Goal: Information Seeking & Learning: Learn about a topic

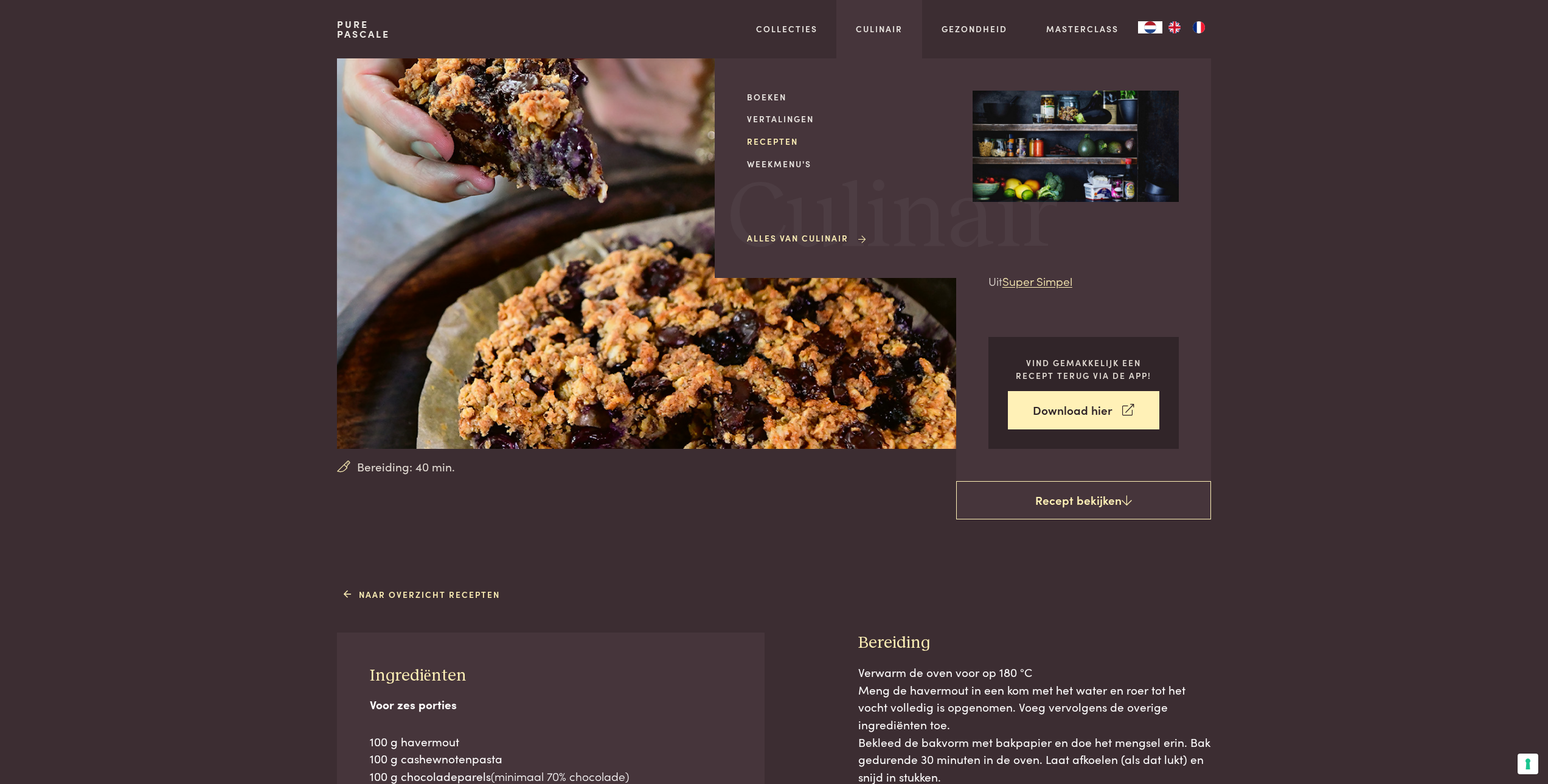
click at [783, 137] on link "Recepten" at bounding box center [850, 141] width 206 height 13
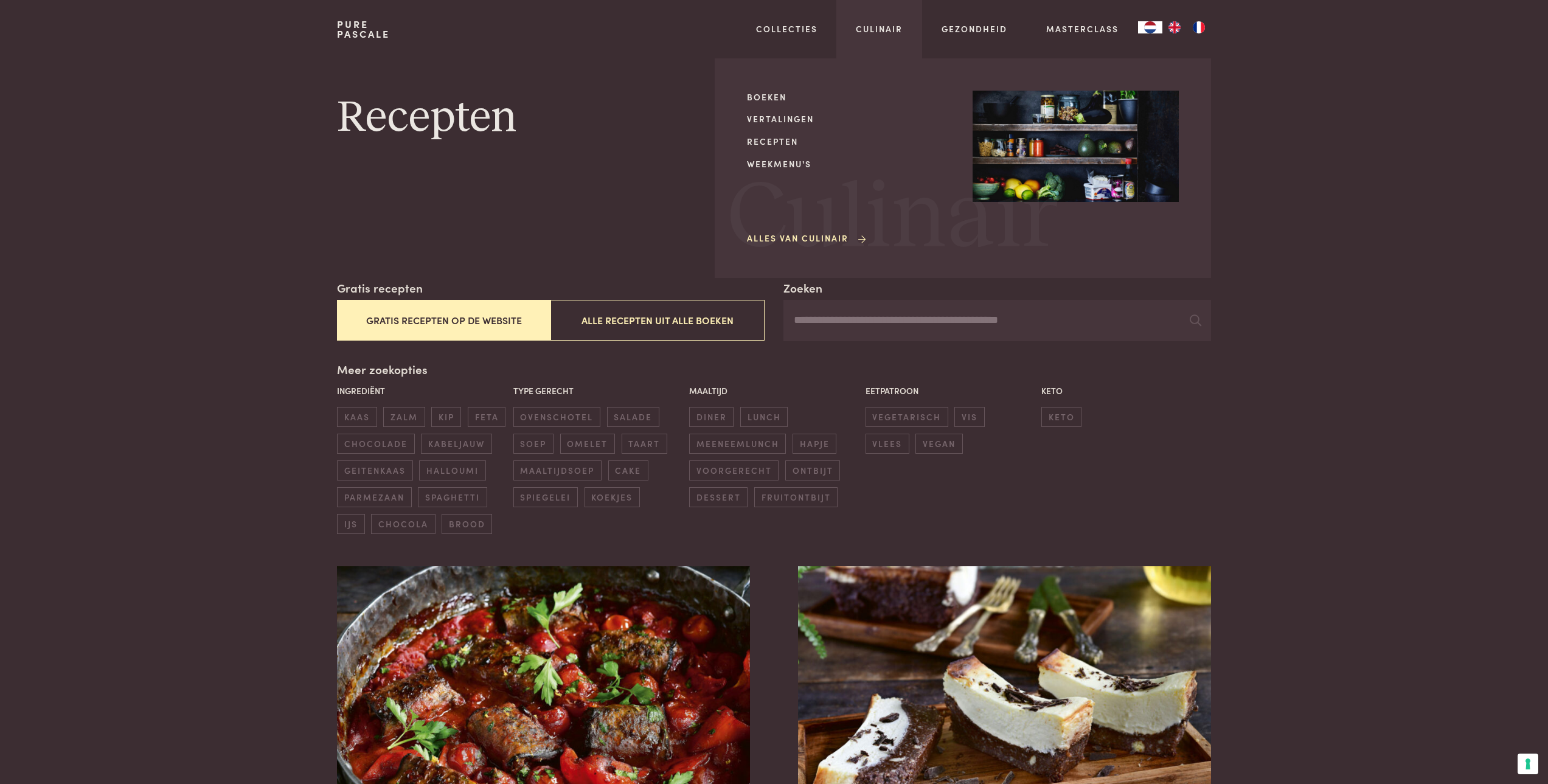
click at [766, 172] on div "Boeken Vertalingen Recepten Weekmenu's Alles van Culinair" at bounding box center [850, 168] width 206 height 156
click at [768, 163] on link "Weekmenu's" at bounding box center [850, 164] width 206 height 13
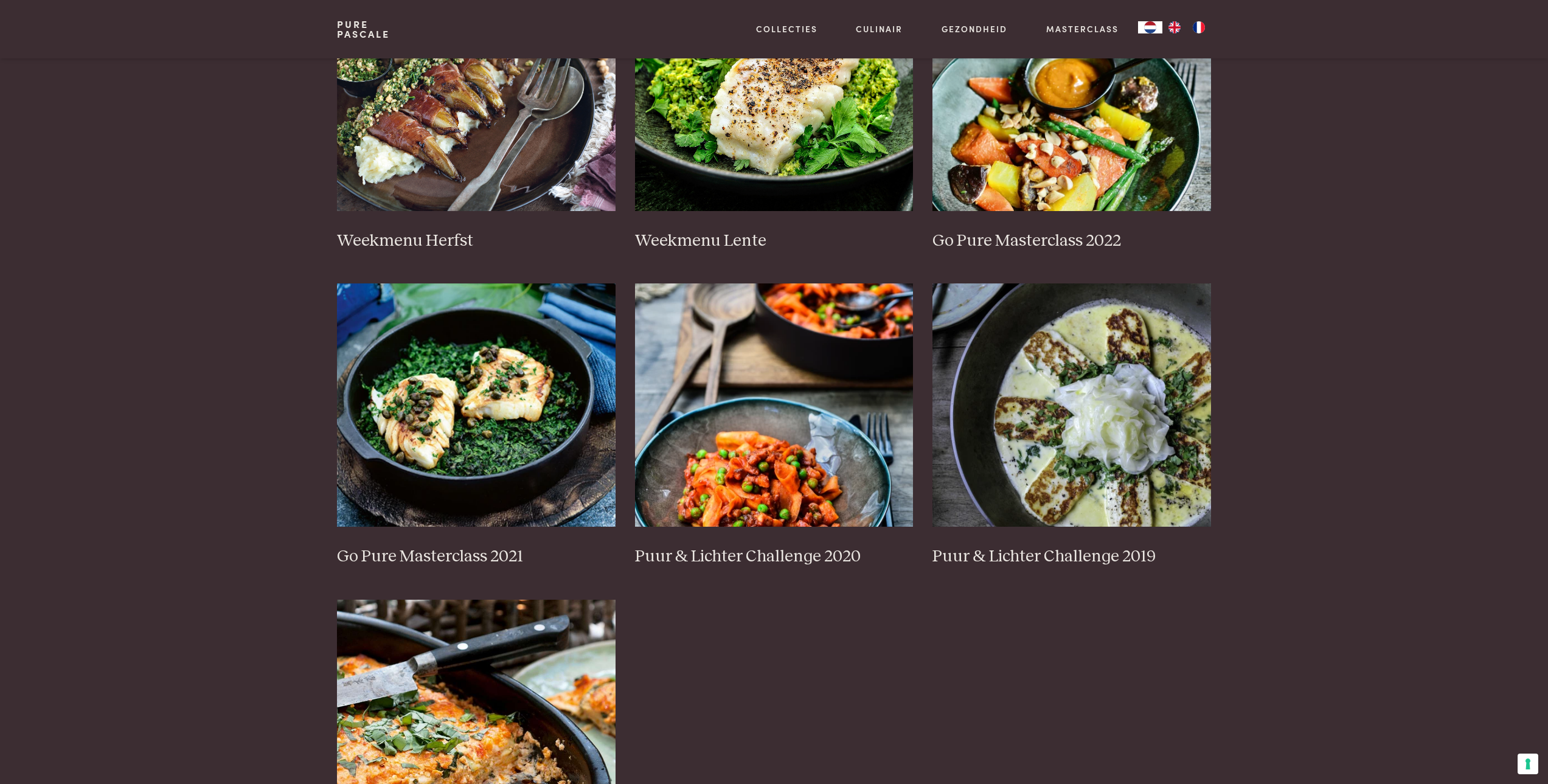
scroll to position [365, 0]
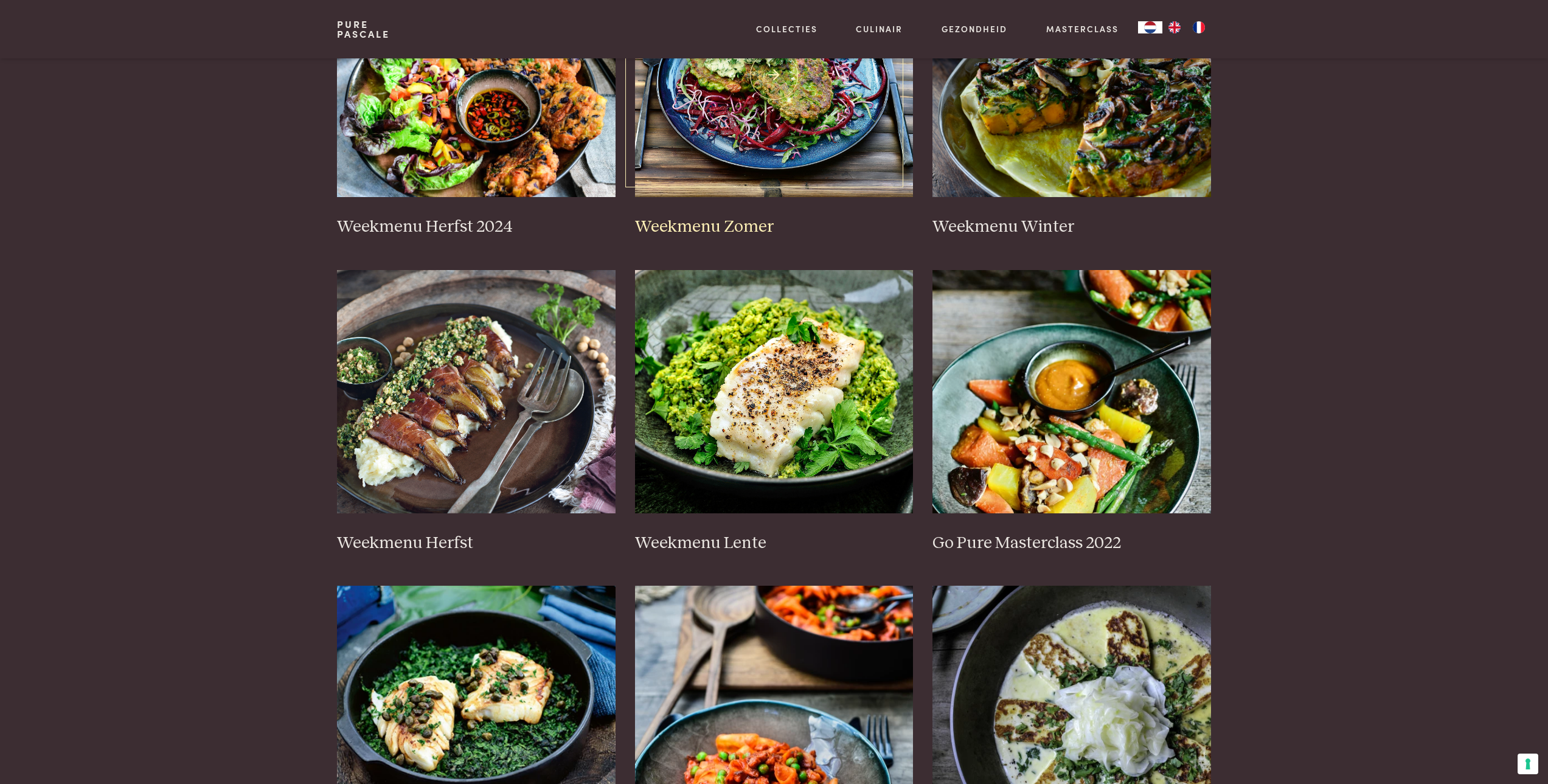
click at [669, 157] on img at bounding box center [774, 75] width 279 height 244
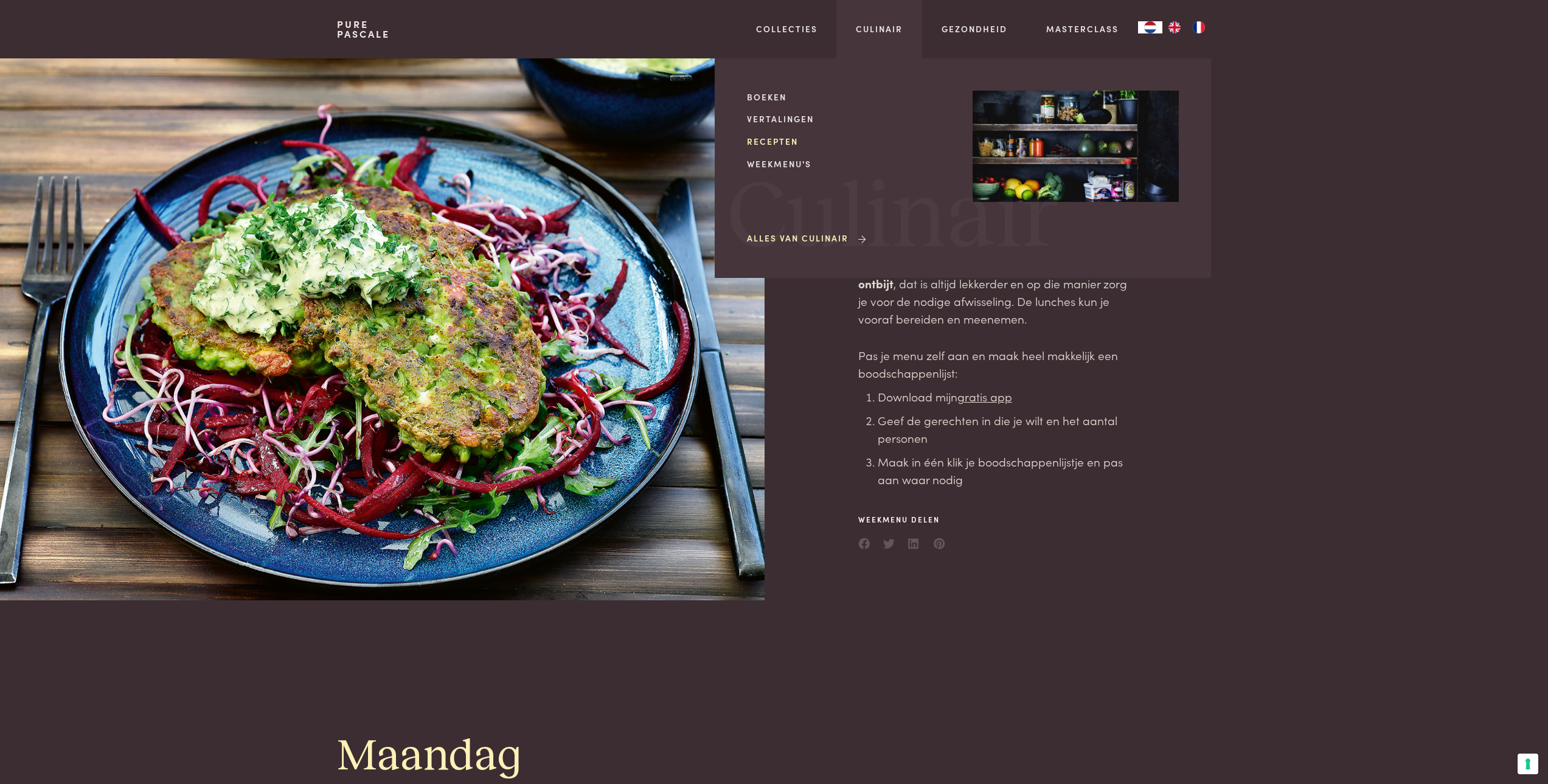
click at [783, 142] on link "Recepten" at bounding box center [850, 141] width 206 height 13
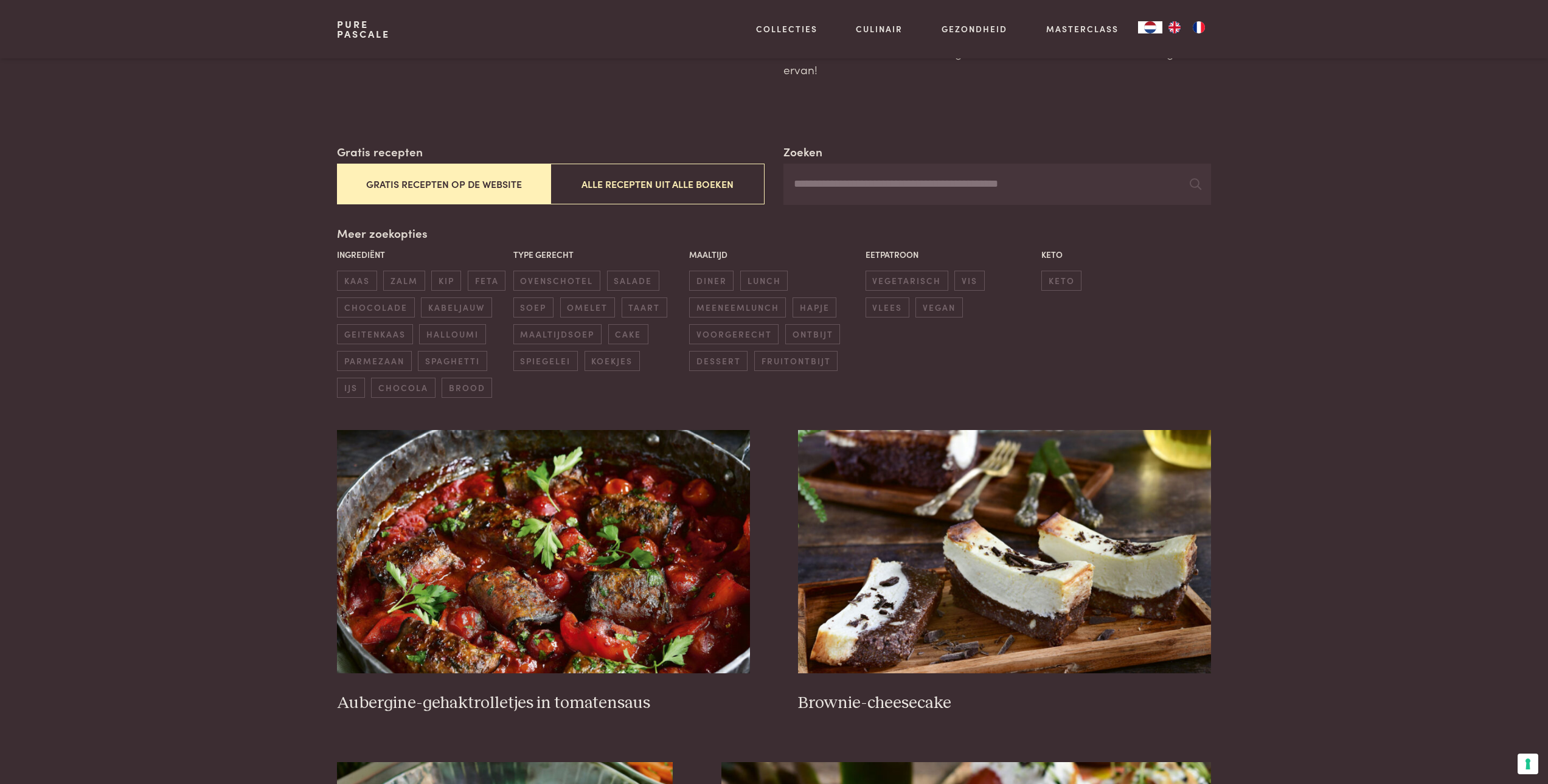
scroll to position [183, 0]
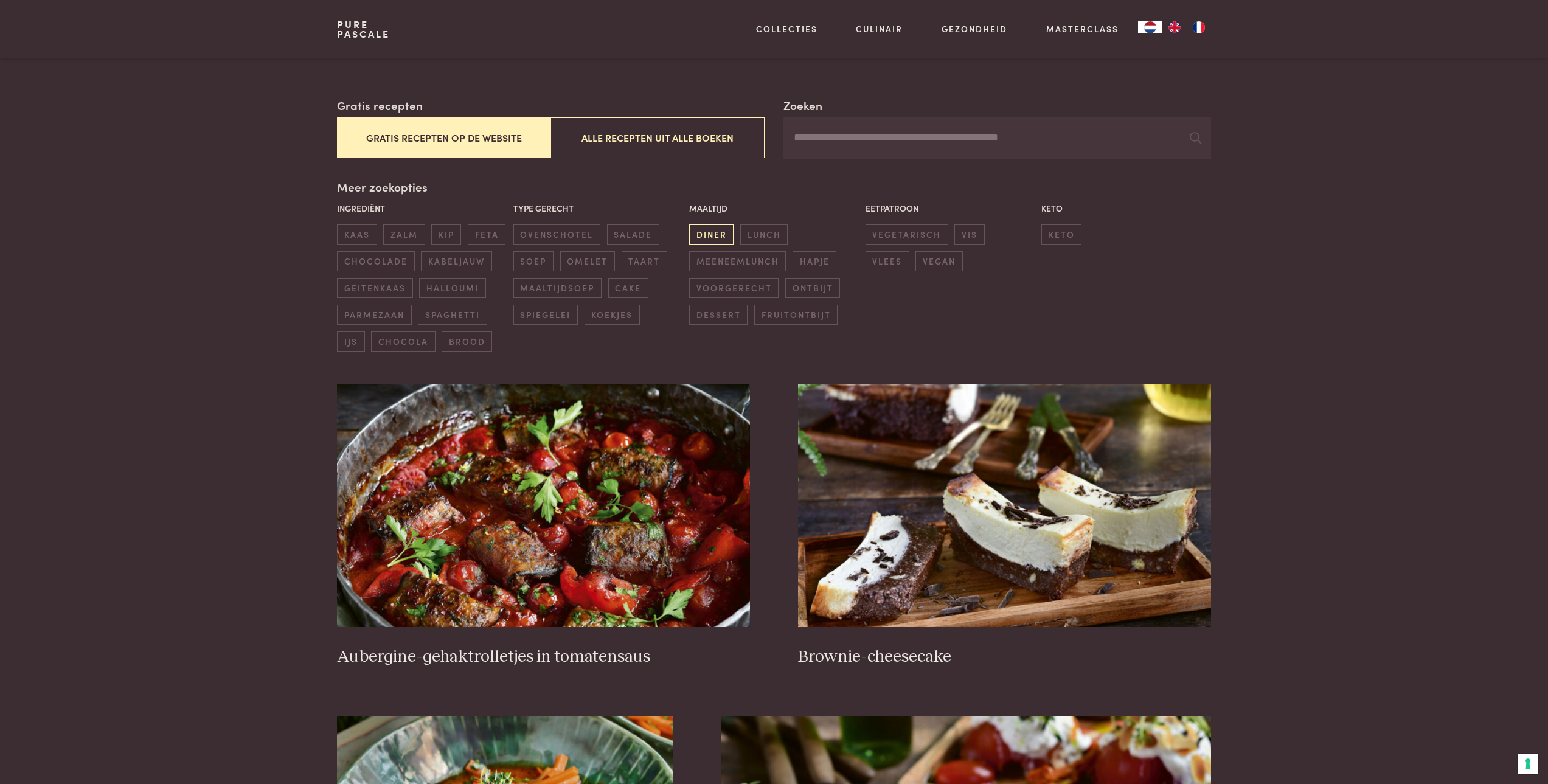
click at [724, 238] on span "diner" at bounding box center [711, 234] width 44 height 20
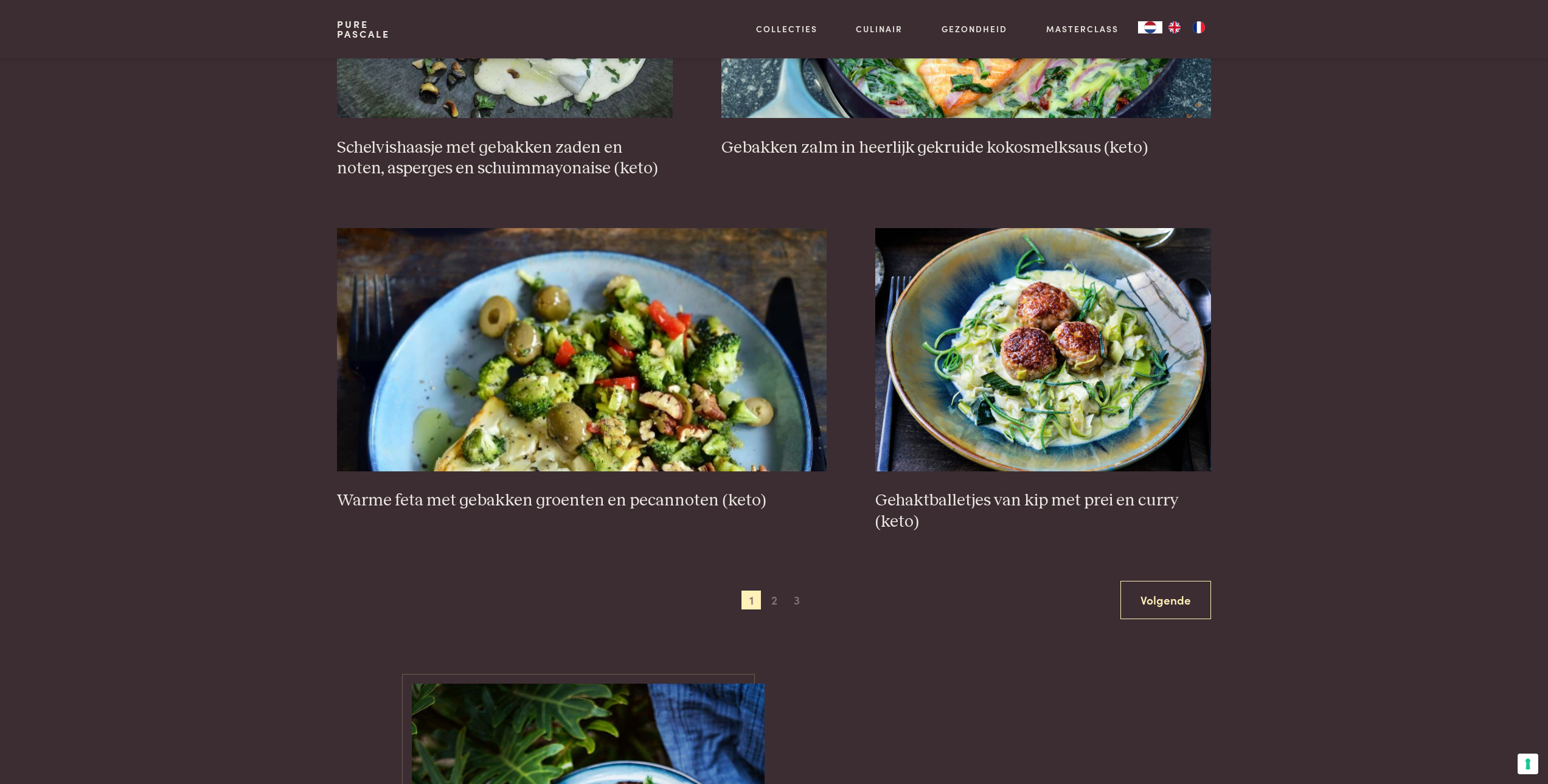
scroll to position [2043, 0]
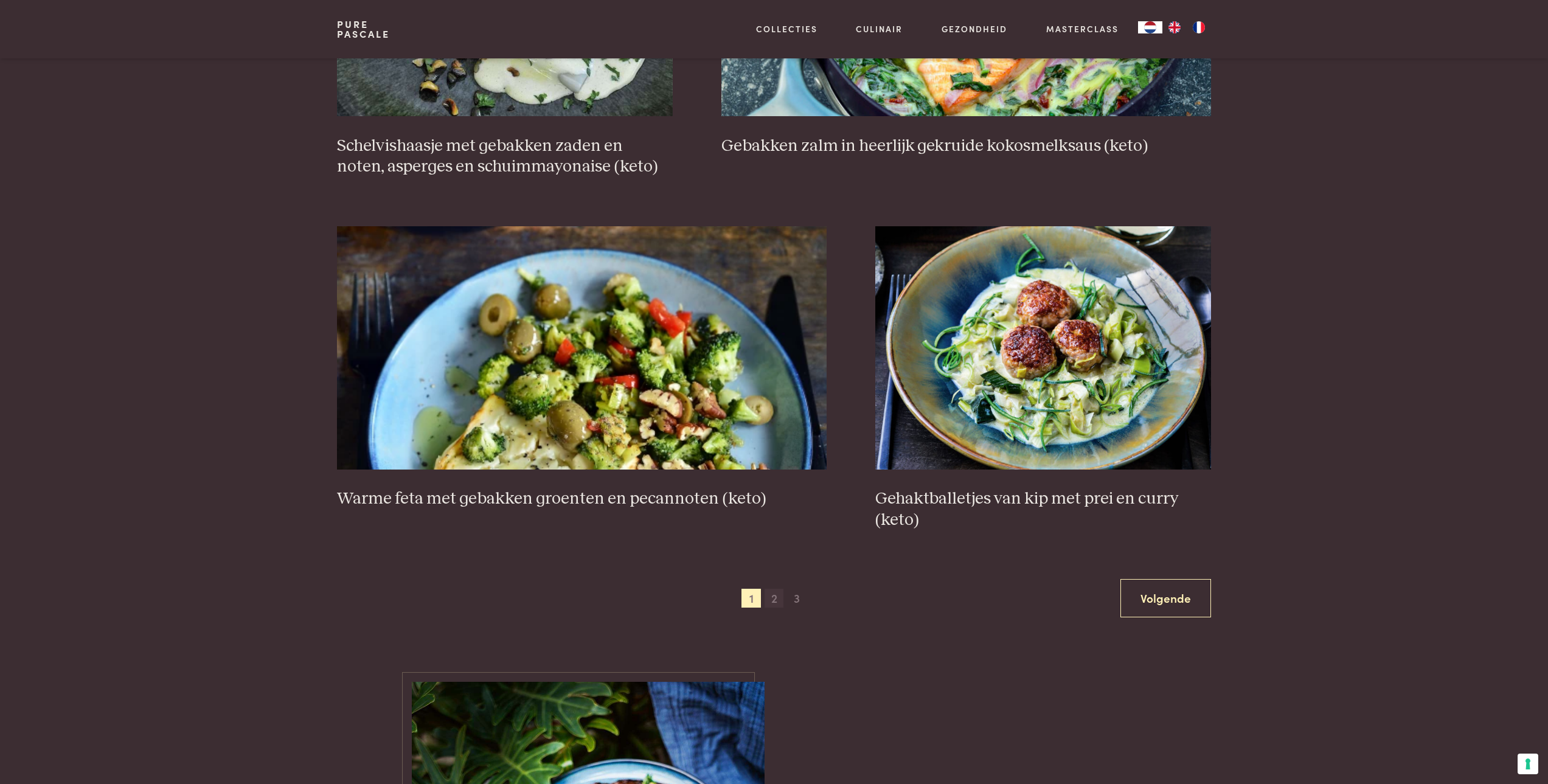
click at [770, 600] on span "2" at bounding box center [774, 599] width 19 height 19
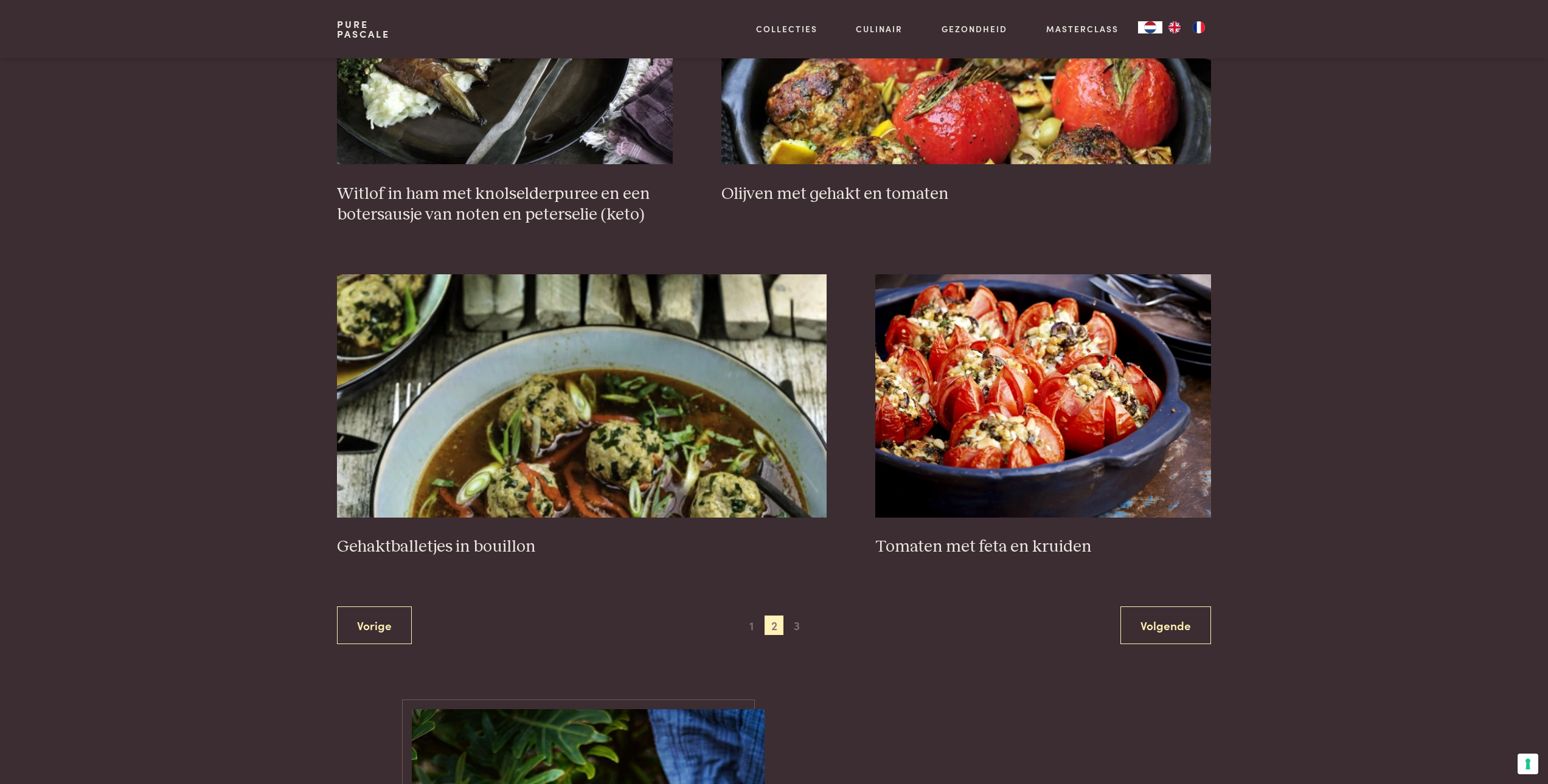
scroll to position [2043, 0]
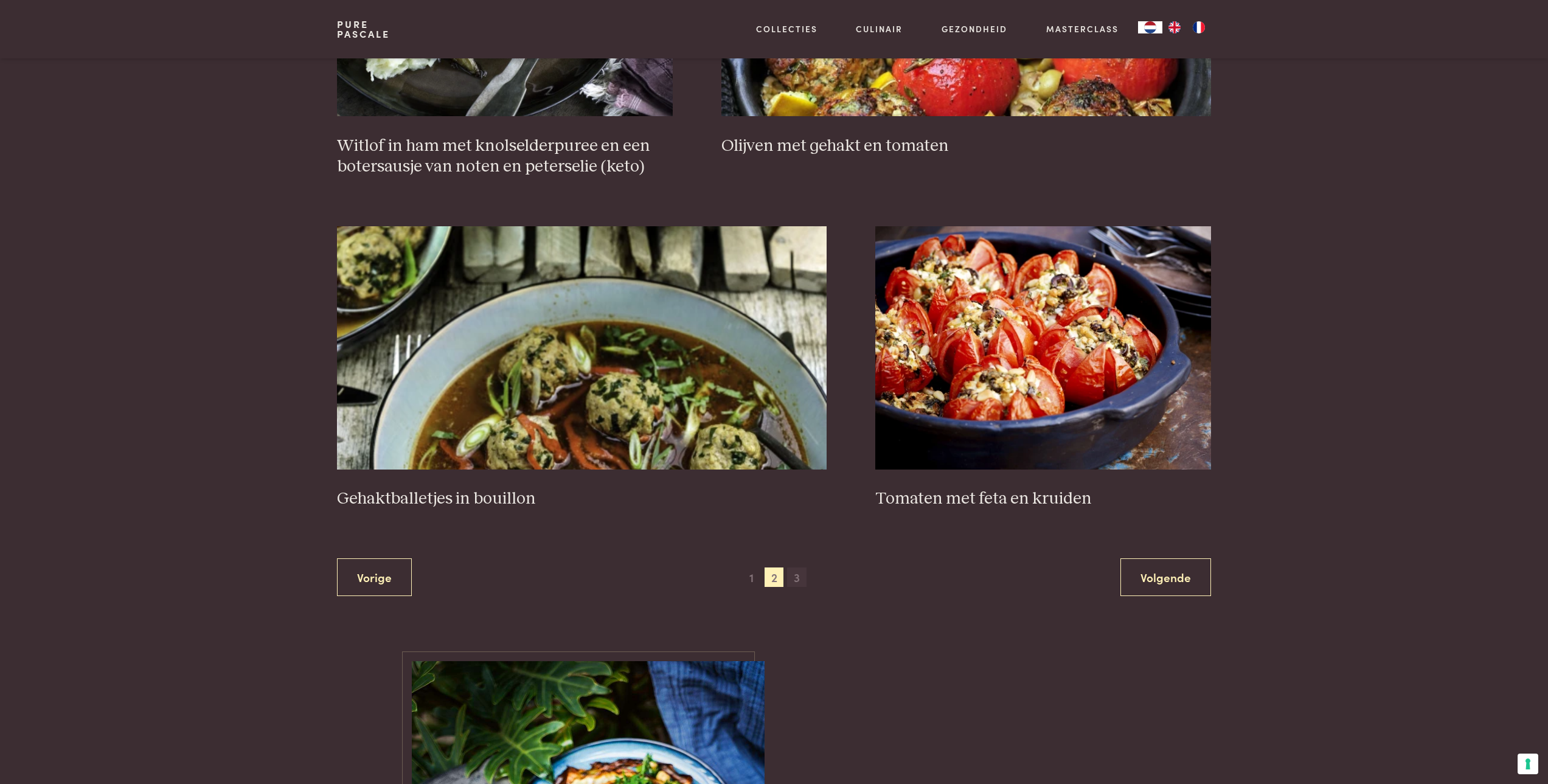
click at [794, 578] on span "3" at bounding box center [797, 577] width 19 height 19
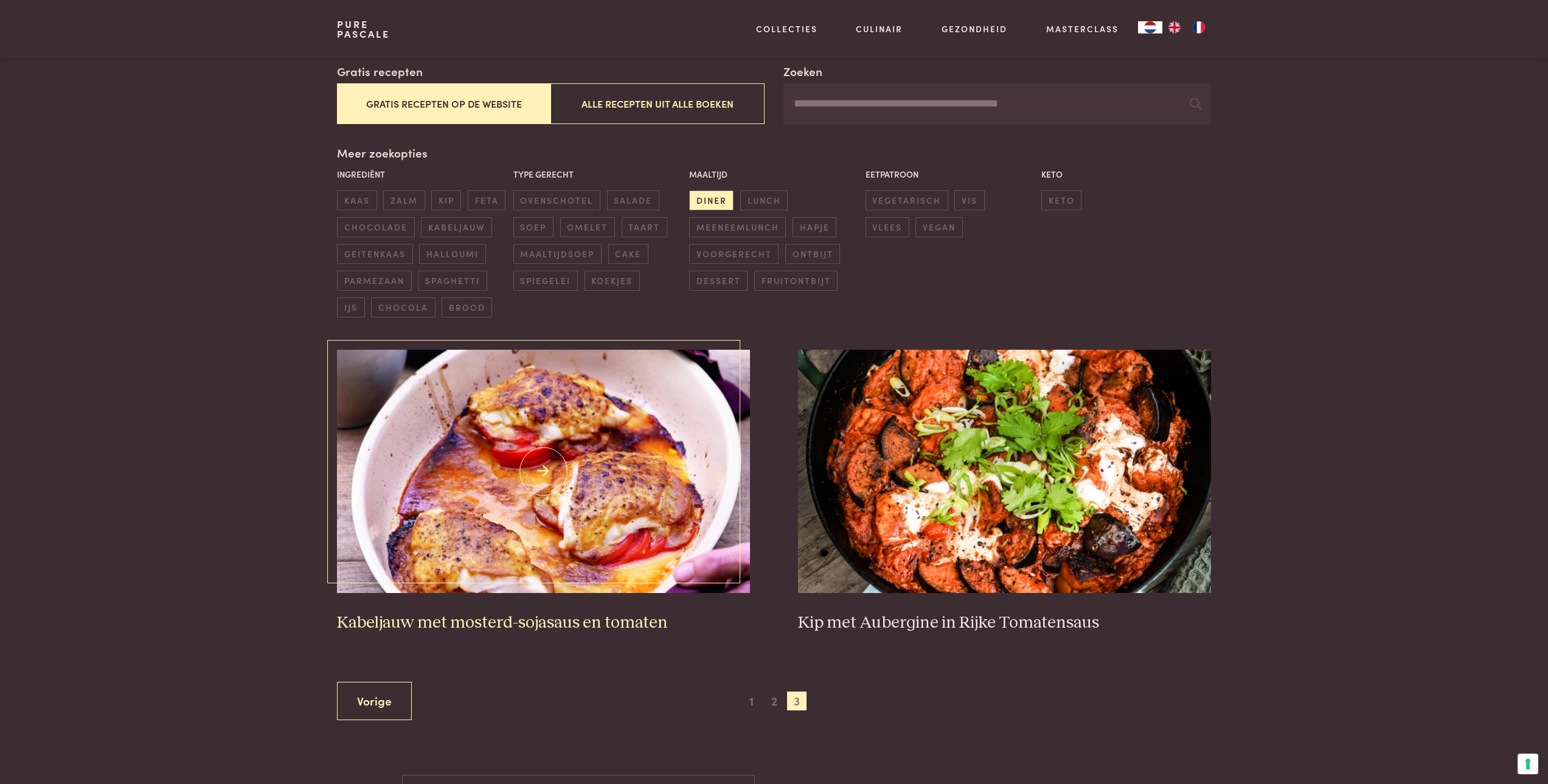
scroll to position [216, 0]
click at [887, 203] on span "vegetarisch" at bounding box center [907, 200] width 83 height 20
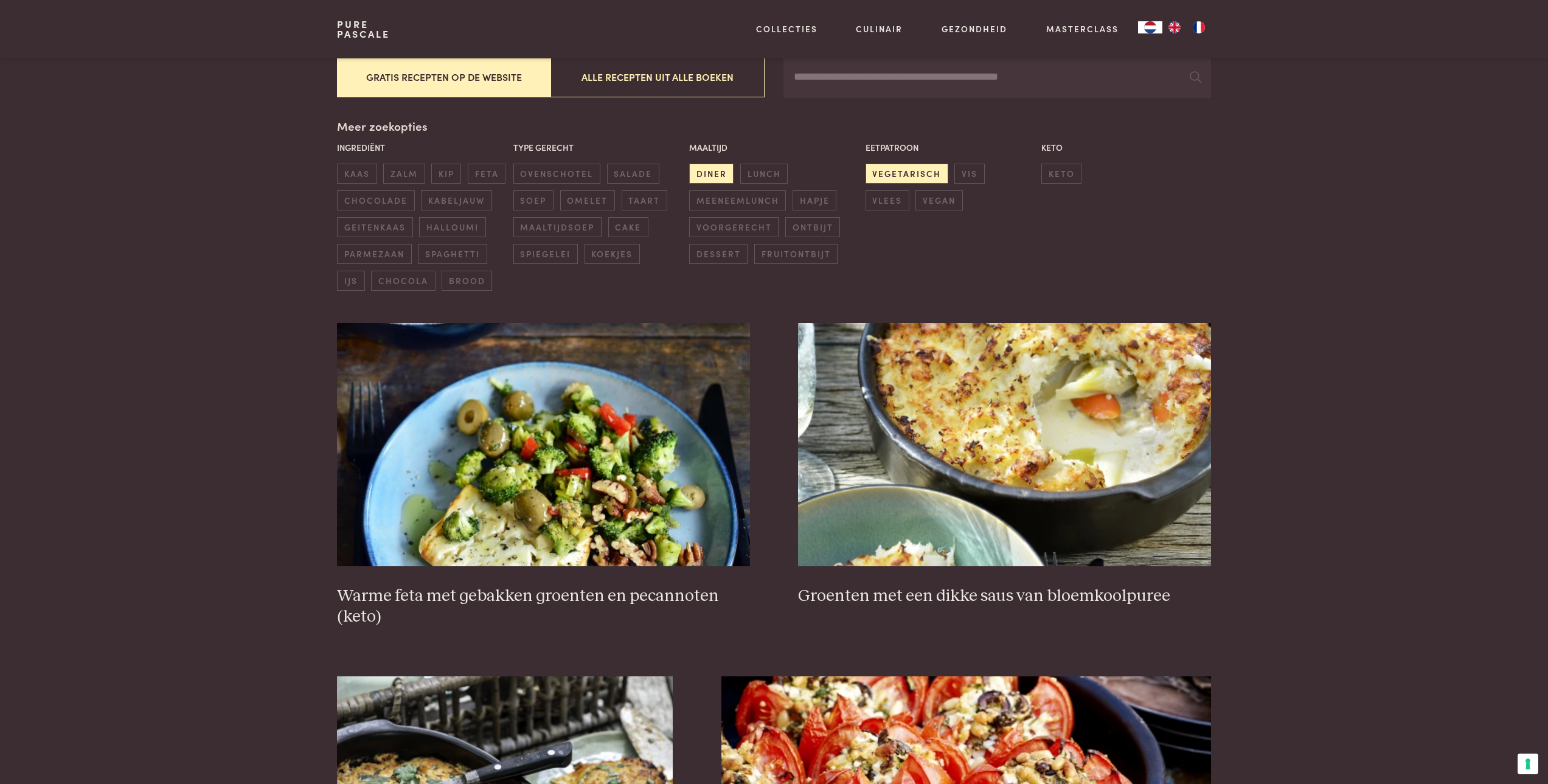
scroll to position [304, 0]
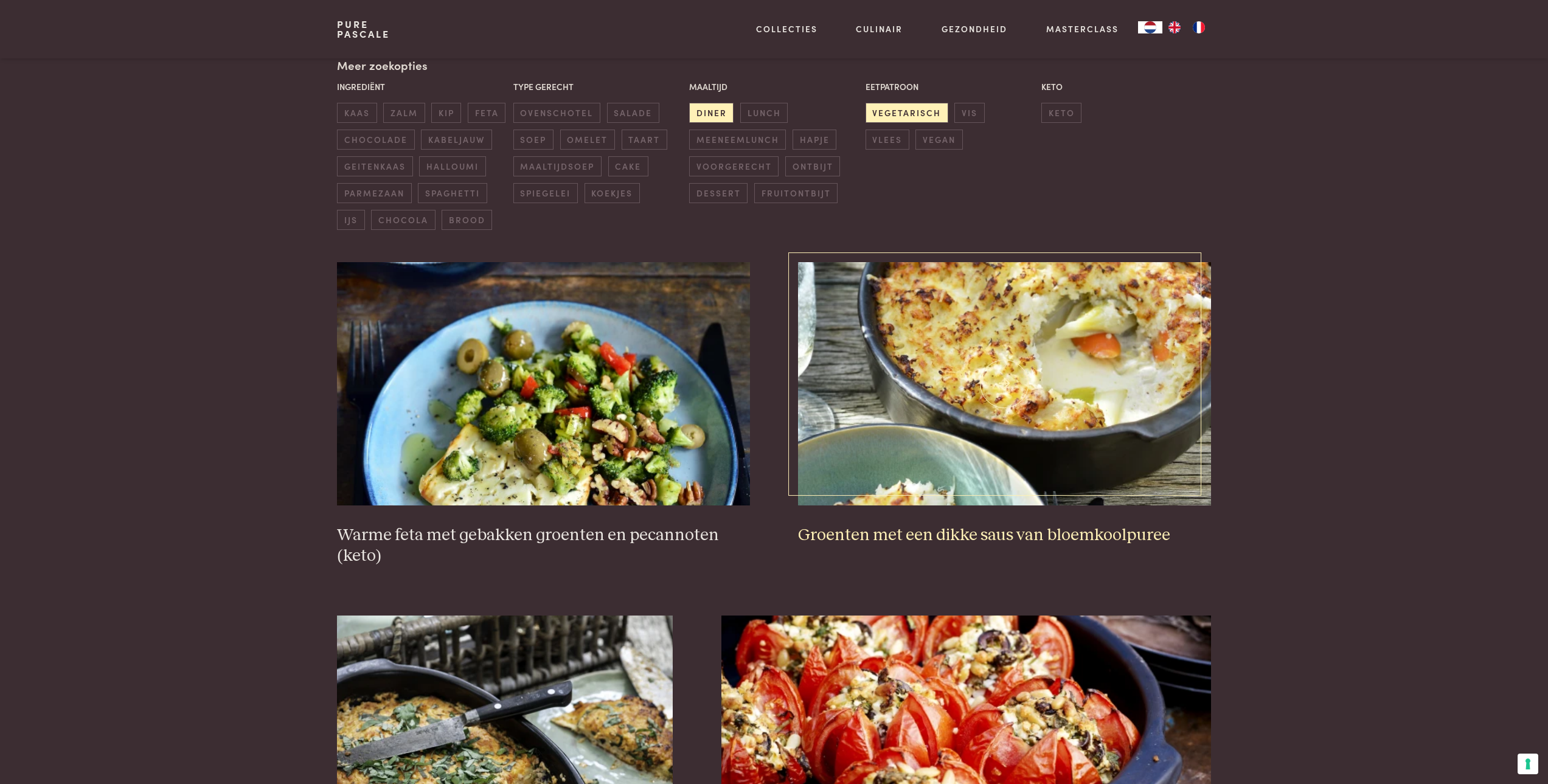
click at [999, 432] on img at bounding box center [1004, 384] width 412 height 244
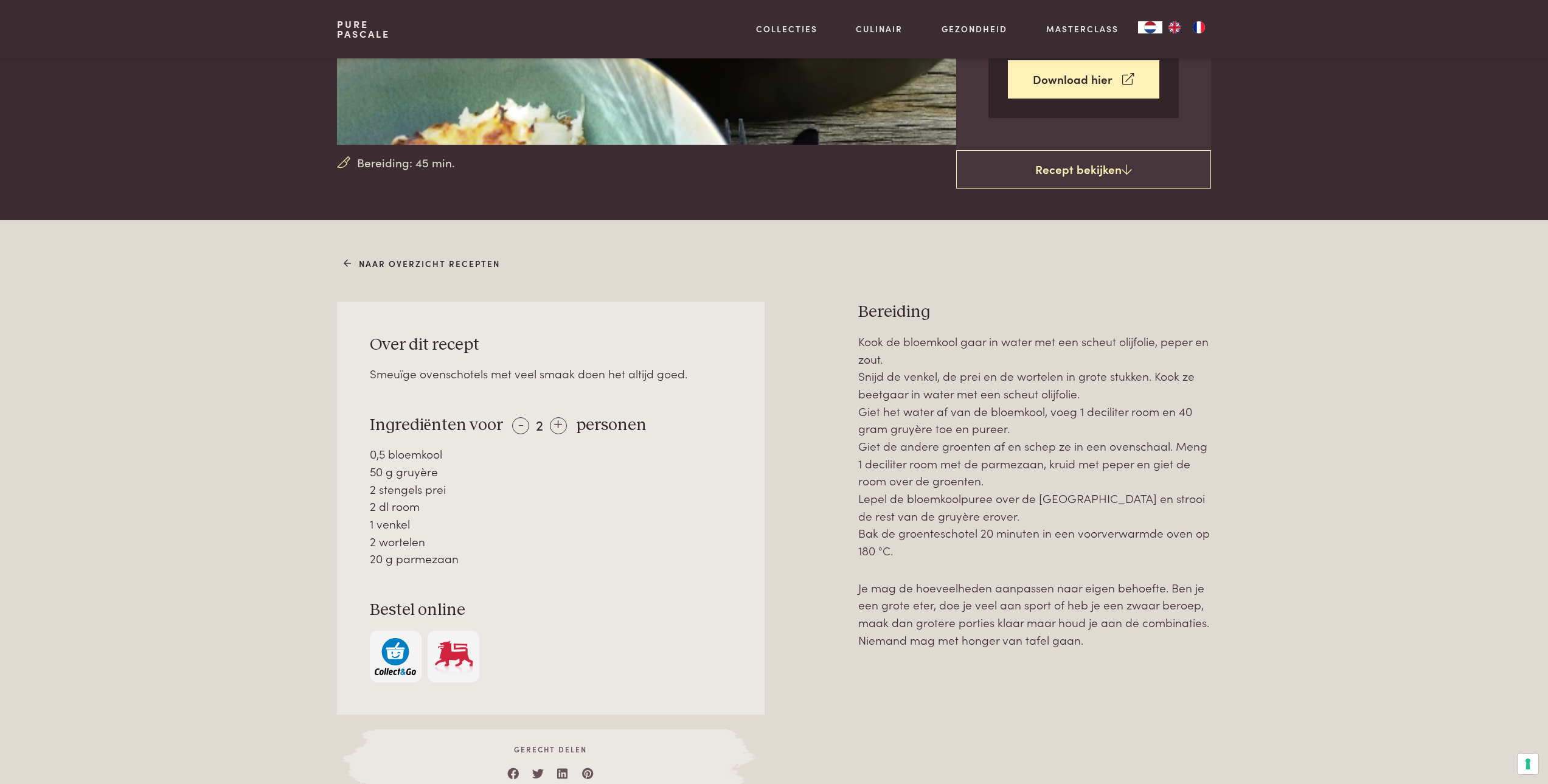
scroll to position [244, 0]
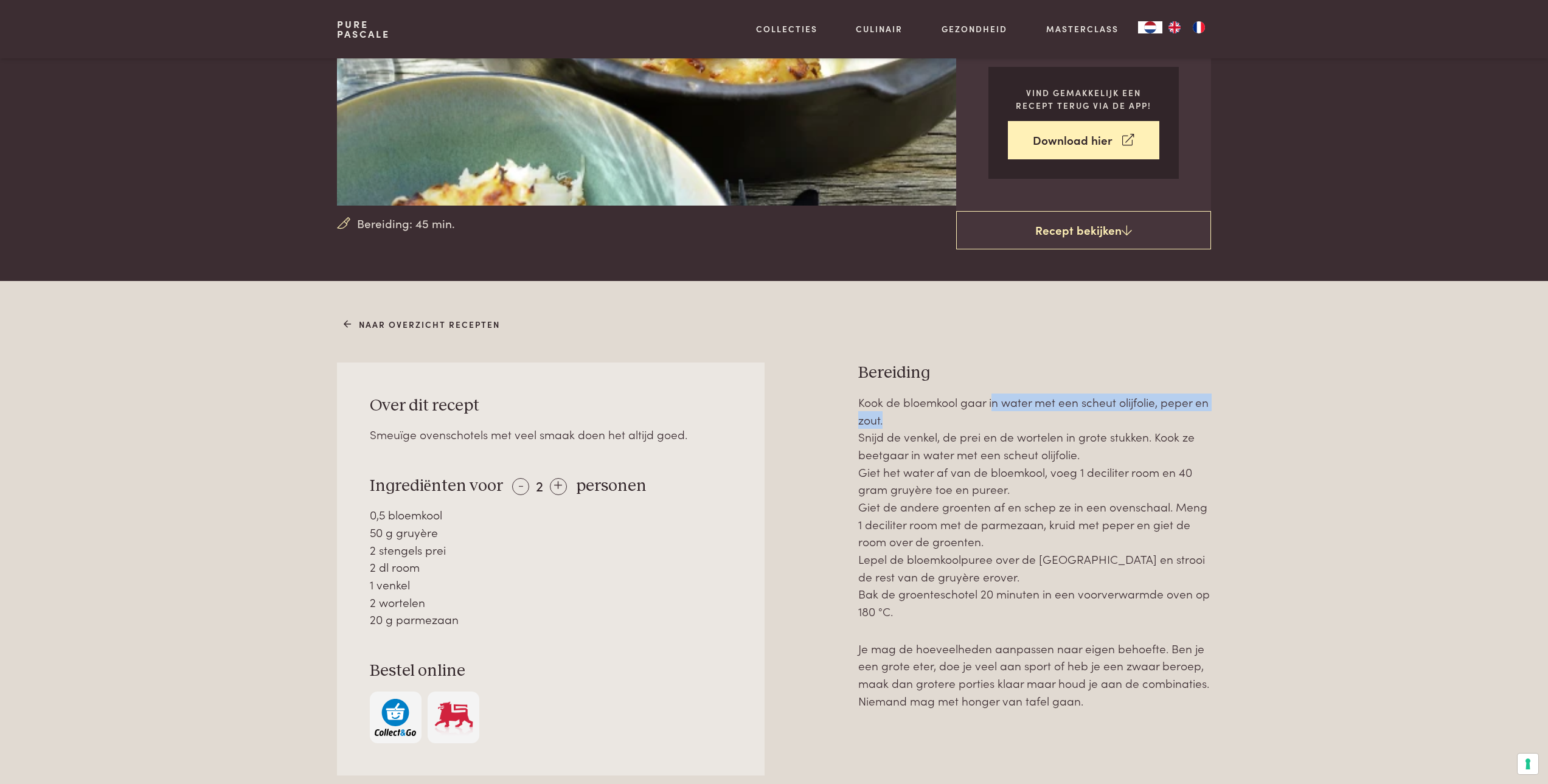
drag, startPoint x: 991, startPoint y: 405, endPoint x: 988, endPoint y: 415, distance: 10.4
click at [988, 415] on p "Kook de bloemkool gaar in water met een scheut olijfolie, peper en zout. Snijd …" at bounding box center [1035, 507] width 353 height 227
drag, startPoint x: 988, startPoint y: 415, endPoint x: 988, endPoint y: 407, distance: 8.0
click at [988, 407] on p "Kook de bloemkool gaar in water met een scheut olijfolie, peper en zout. Snijd …" at bounding box center [1035, 507] width 353 height 227
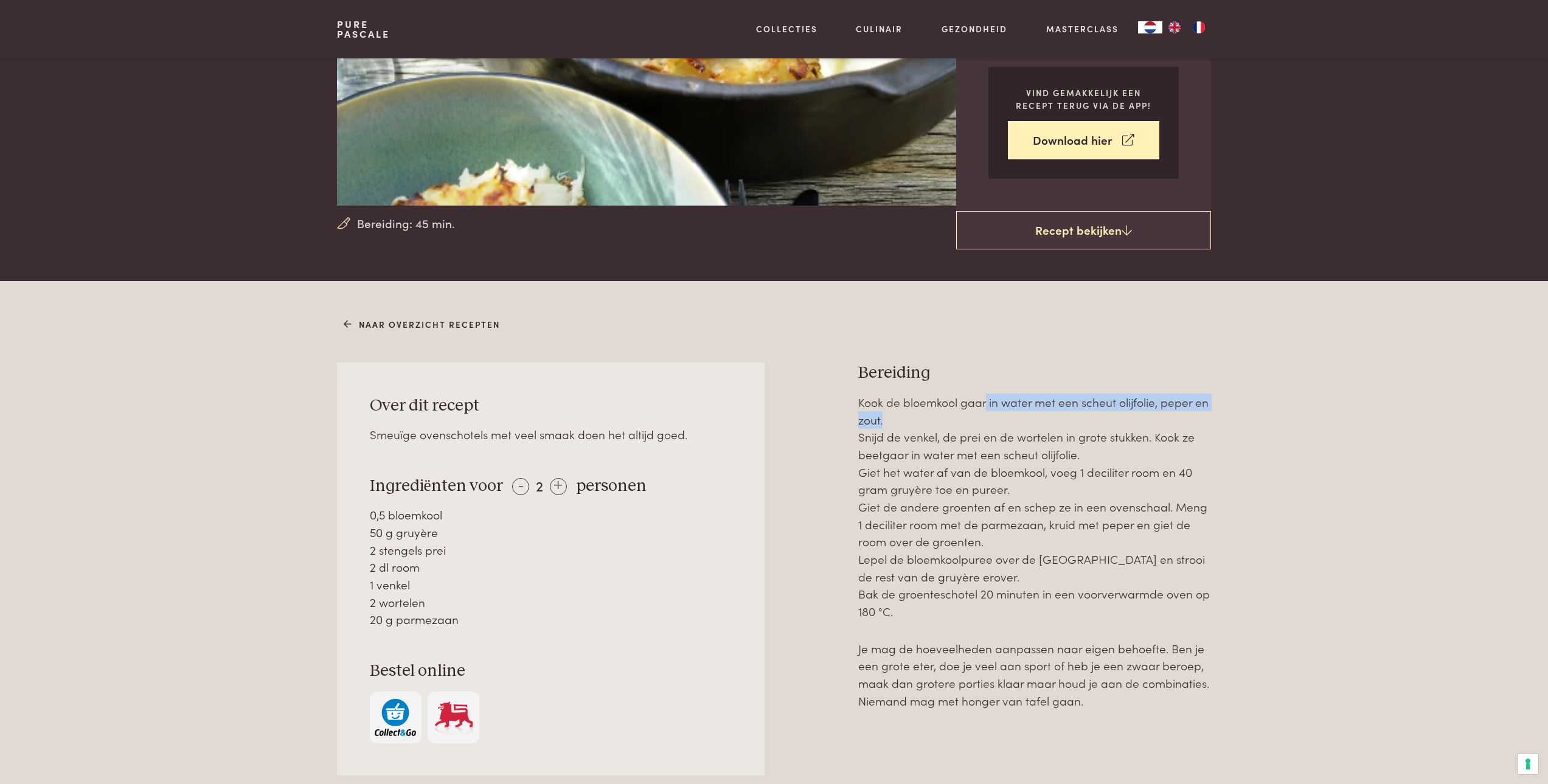
click at [988, 407] on p "Kook de bloemkool gaar in water met een scheut olijfolie, peper en zout. Snijd …" at bounding box center [1035, 507] width 353 height 227
drag, startPoint x: 988, startPoint y: 407, endPoint x: 988, endPoint y: 419, distance: 12.0
click at [988, 419] on p "Kook de bloemkool gaar in water met een scheut olijfolie, peper en zout. Snijd …" at bounding box center [1035, 507] width 353 height 227
drag, startPoint x: 988, startPoint y: 419, endPoint x: 988, endPoint y: 409, distance: 10.0
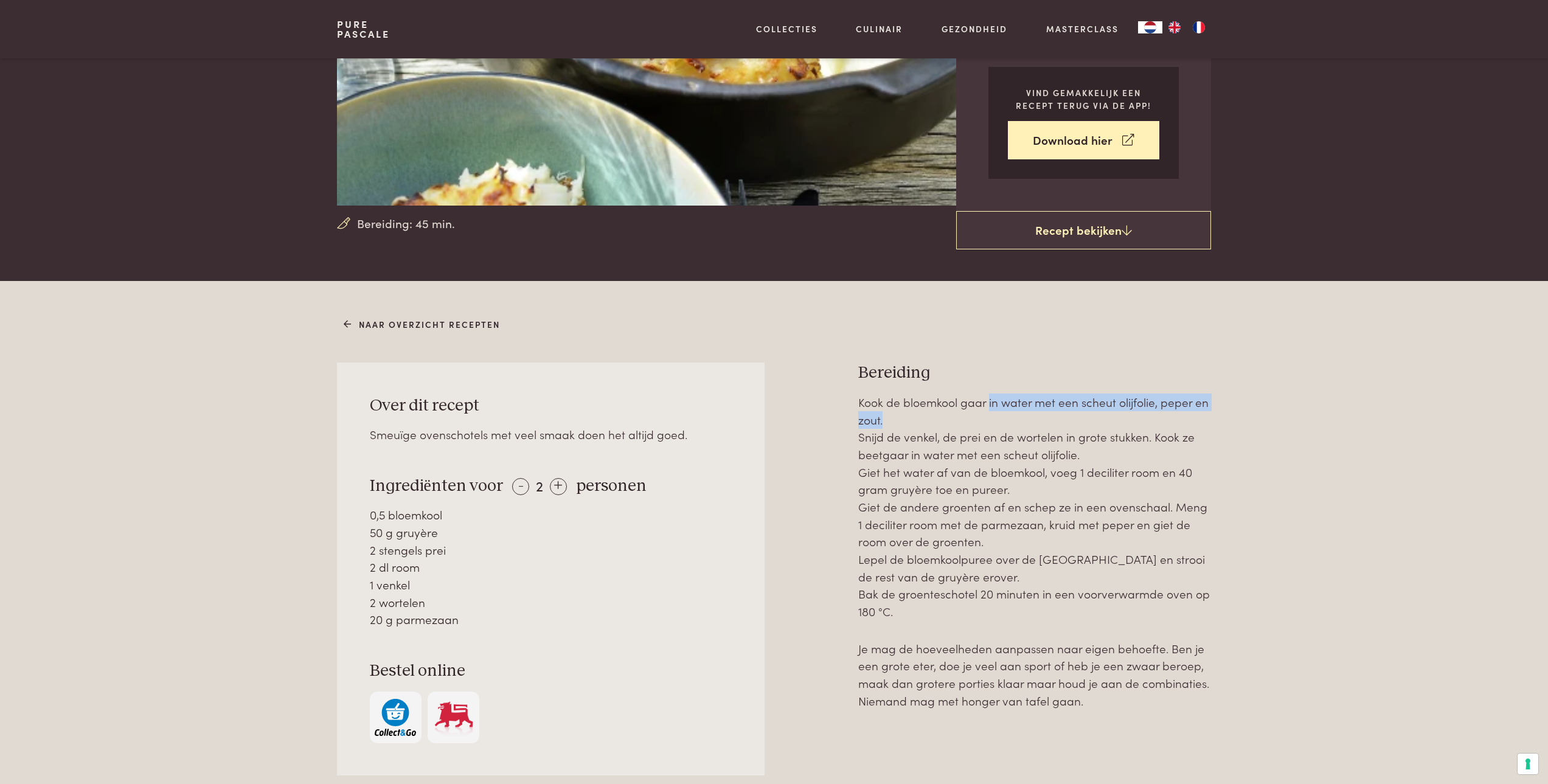
click at [988, 409] on p "Kook de bloemkool gaar in water met een scheut olijfolie, peper en zout. Snijd …" at bounding box center [1035, 507] width 353 height 227
drag, startPoint x: 988, startPoint y: 410, endPoint x: 988, endPoint y: 421, distance: 11.0
click at [988, 421] on p "Kook de bloemkool gaar in water met een scheut olijfolie, peper en zout. Snijd …" at bounding box center [1035, 507] width 353 height 227
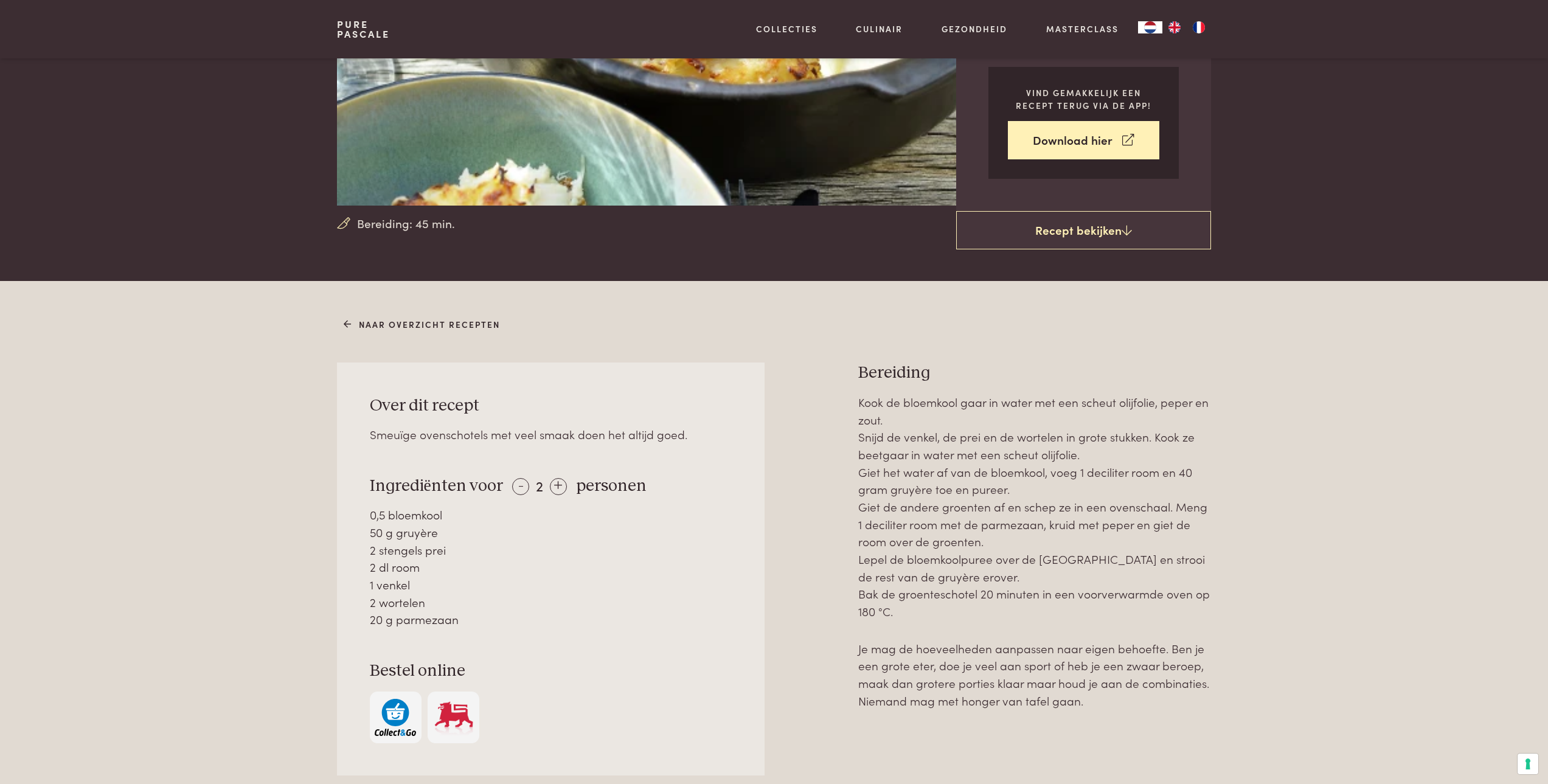
drag, startPoint x: 1051, startPoint y: 508, endPoint x: 1033, endPoint y: 544, distance: 40.2
click at [1033, 544] on p "Kook de bloemkool gaar in water met een scheut olijfolie, peper en zout. Snijd …" at bounding box center [1035, 507] width 353 height 227
drag, startPoint x: 987, startPoint y: 546, endPoint x: 986, endPoint y: 515, distance: 31.0
click at [986, 515] on p "Kook de bloemkool gaar in water met een scheut olijfolie, peper en zout. Snijd …" at bounding box center [1035, 507] width 353 height 227
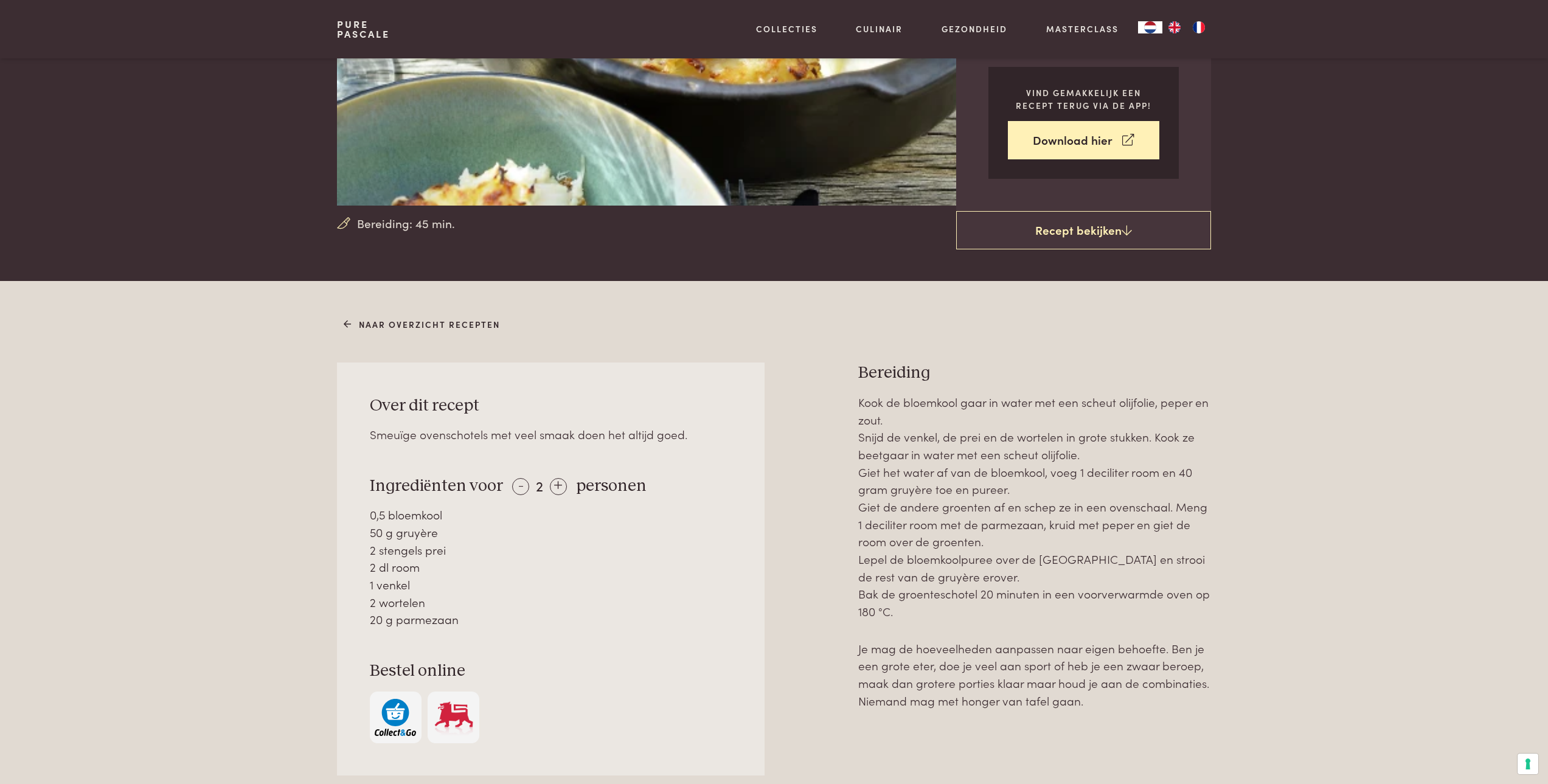
click at [986, 515] on p "Kook de bloemkool gaar in water met een scheut olijfolie, peper en zout. Snijd …" at bounding box center [1035, 507] width 353 height 227
drag, startPoint x: 986, startPoint y: 512, endPoint x: 982, endPoint y: 540, distance: 28.3
click at [982, 540] on p "Kook de bloemkool gaar in water met een scheut olijfolie, peper en zout. Snijd …" at bounding box center [1035, 507] width 353 height 227
drag, startPoint x: 983, startPoint y: 539, endPoint x: 985, endPoint y: 513, distance: 26.1
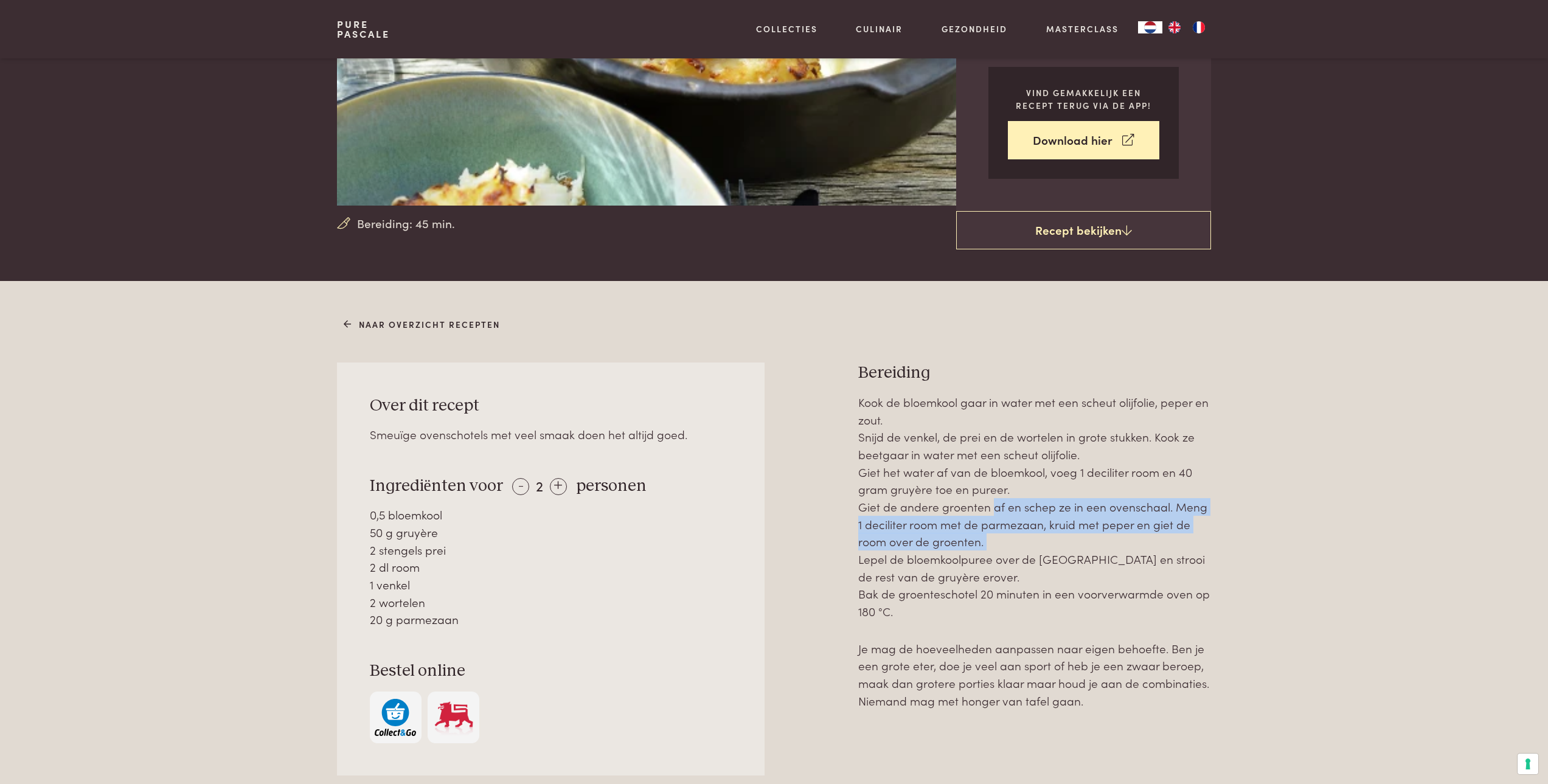
click at [985, 513] on p "Kook de bloemkool gaar in water met een scheut olijfolie, peper en zout. Snijd …" at bounding box center [1035, 507] width 353 height 227
drag, startPoint x: 985, startPoint y: 512, endPoint x: 985, endPoint y: 546, distance: 34.0
click at [985, 546] on p "Kook de bloemkool gaar in water met een scheut olijfolie, peper en zout. Snijd …" at bounding box center [1035, 507] width 353 height 227
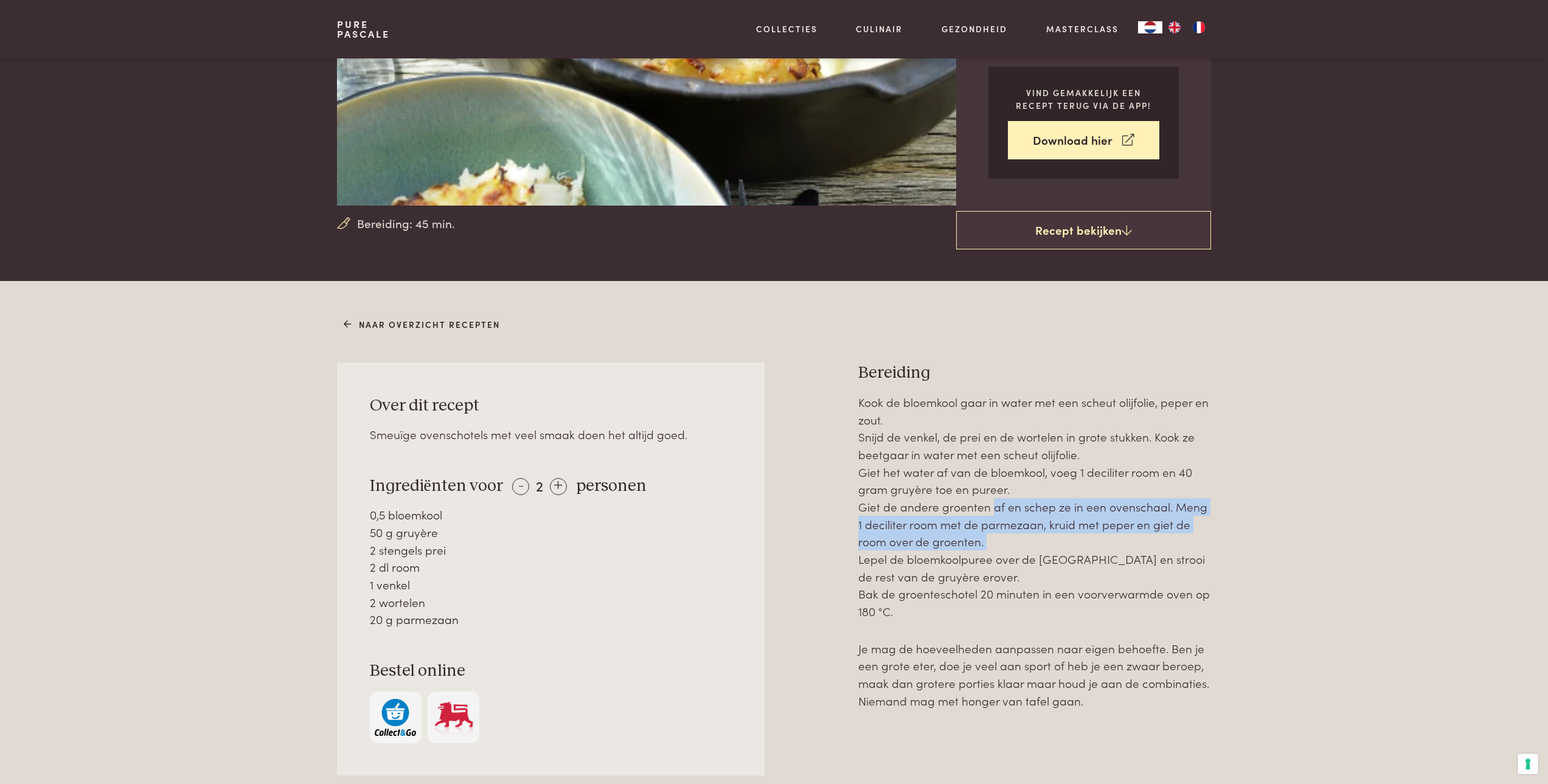
drag, startPoint x: 987, startPoint y: 542, endPoint x: 989, endPoint y: 507, distance: 35.1
click at [989, 507] on p "Kook de bloemkool gaar in water met een scheut olijfolie, peper en zout. Snijd …" at bounding box center [1035, 507] width 353 height 227
click at [988, 539] on p "Kook de bloemkool gaar in water met een scheut olijfolie, peper en zout. Snijd …" at bounding box center [1035, 507] width 353 height 227
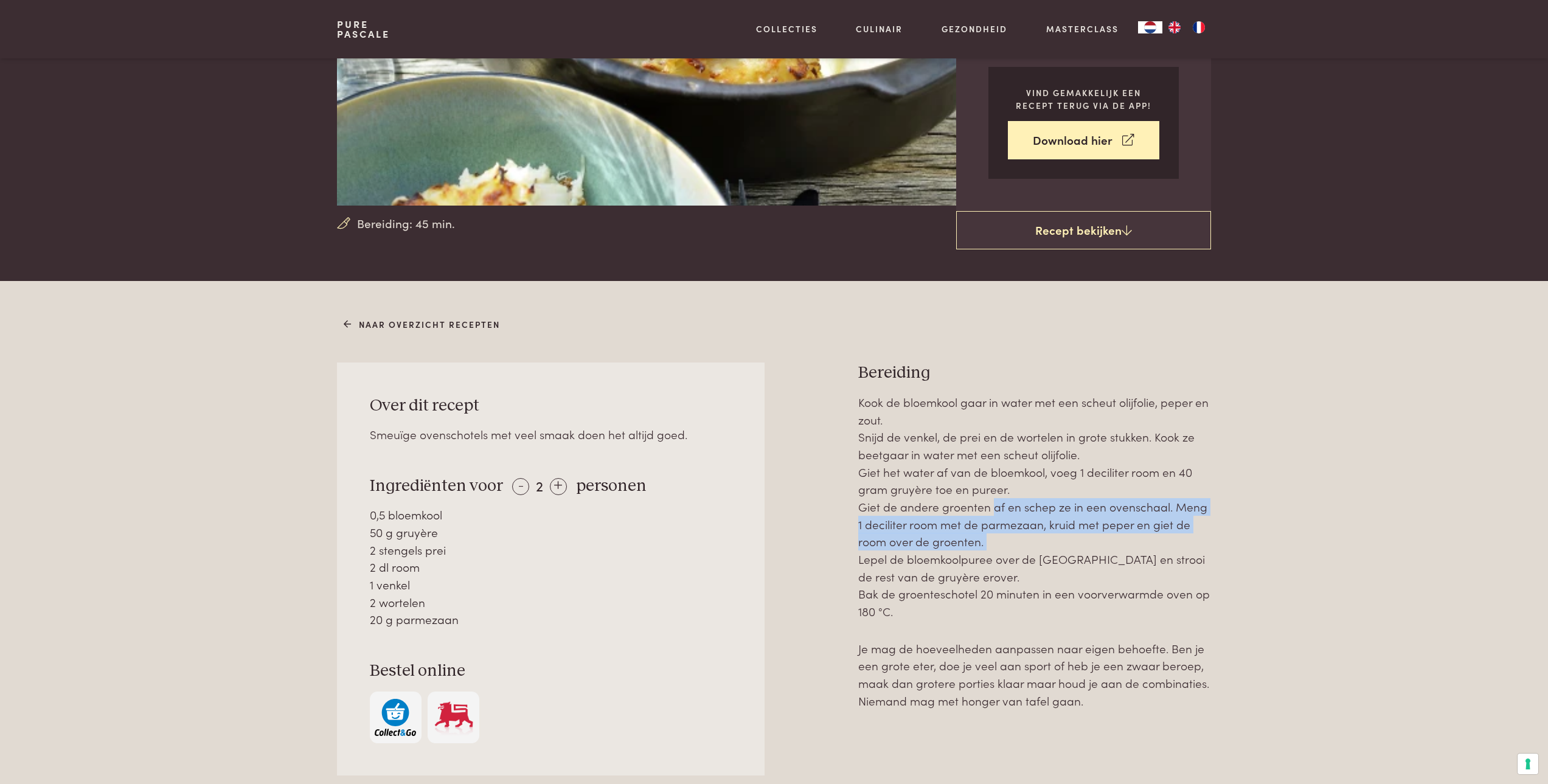
drag, startPoint x: 988, startPoint y: 539, endPoint x: 986, endPoint y: 498, distance: 41.0
click at [986, 498] on p "Kook de bloemkool gaar in water met een scheut olijfolie, peper en zout. Snijd …" at bounding box center [1035, 507] width 353 height 227
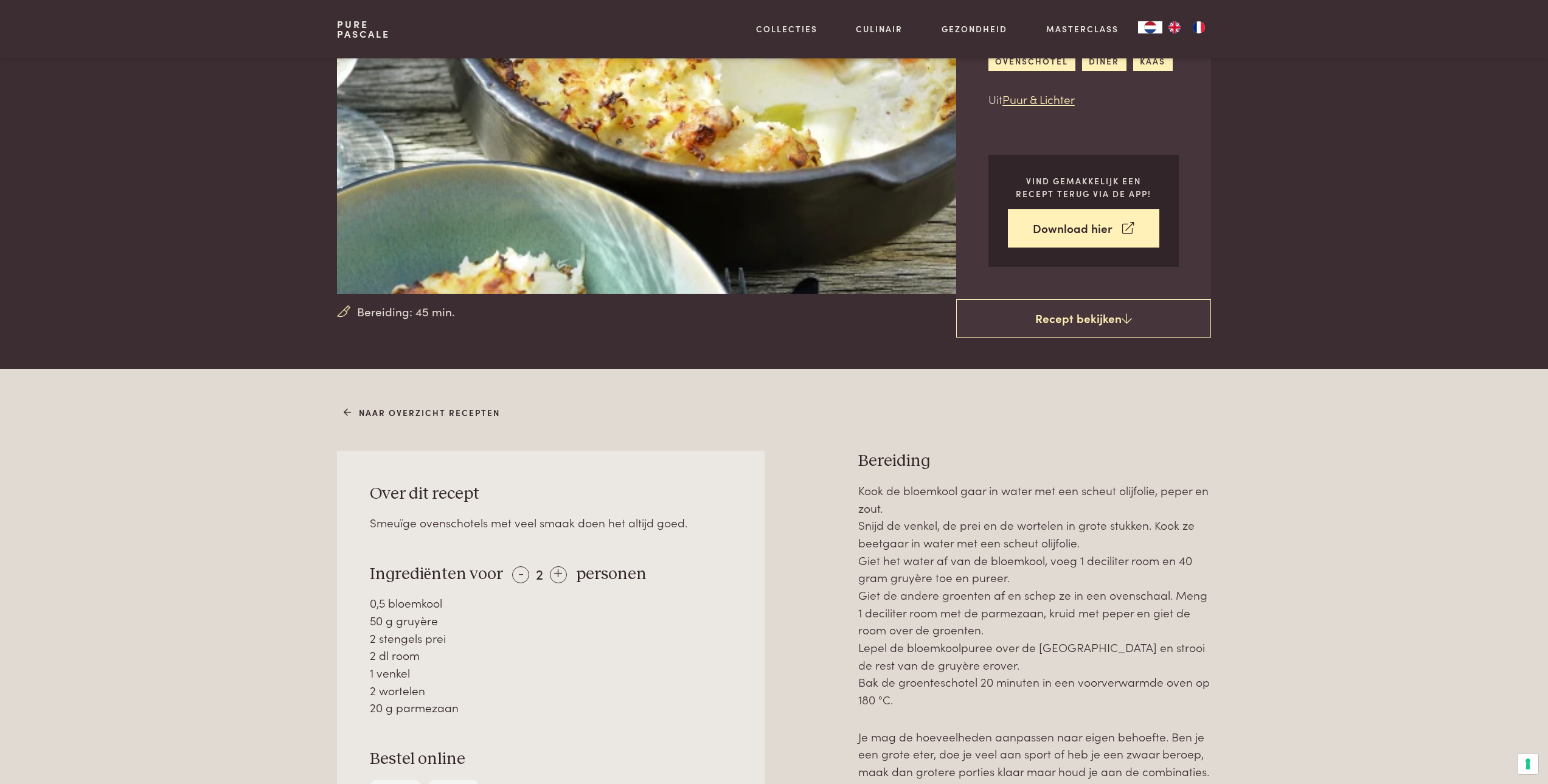
scroll to position [183, 0]
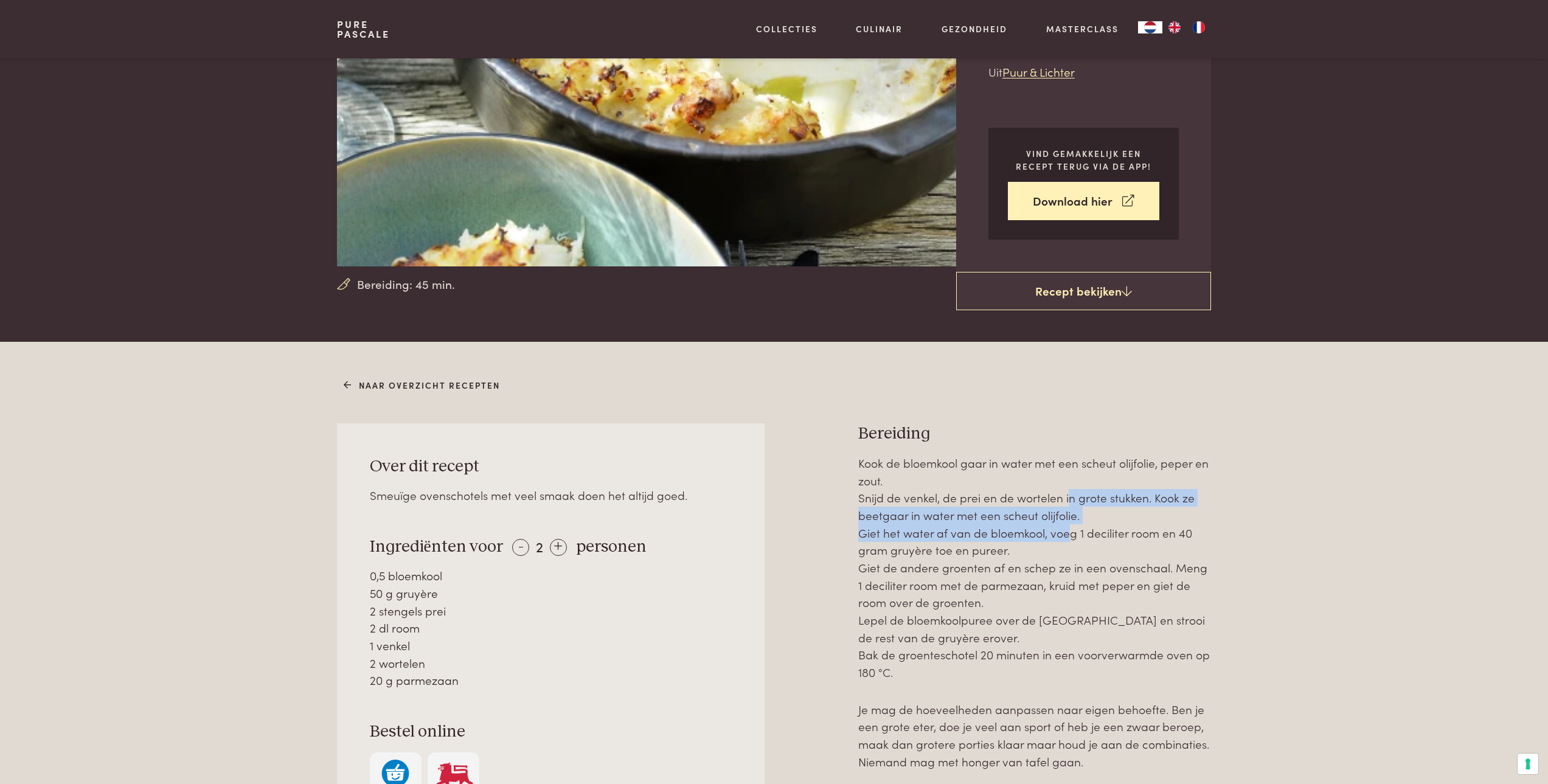
drag, startPoint x: 1063, startPoint y: 505, endPoint x: 1062, endPoint y: 539, distance: 34.0
click at [1062, 539] on p "Kook de bloemkool gaar in water met een scheut olijfolie, peper en zout. Snijd …" at bounding box center [1035, 568] width 353 height 227
drag, startPoint x: 1042, startPoint y: 555, endPoint x: 1033, endPoint y: 507, distance: 48.8
click at [1033, 507] on p "Kook de bloemkool gaar in water met een scheut olijfolie, peper en zout. Snijd …" at bounding box center [1035, 568] width 353 height 227
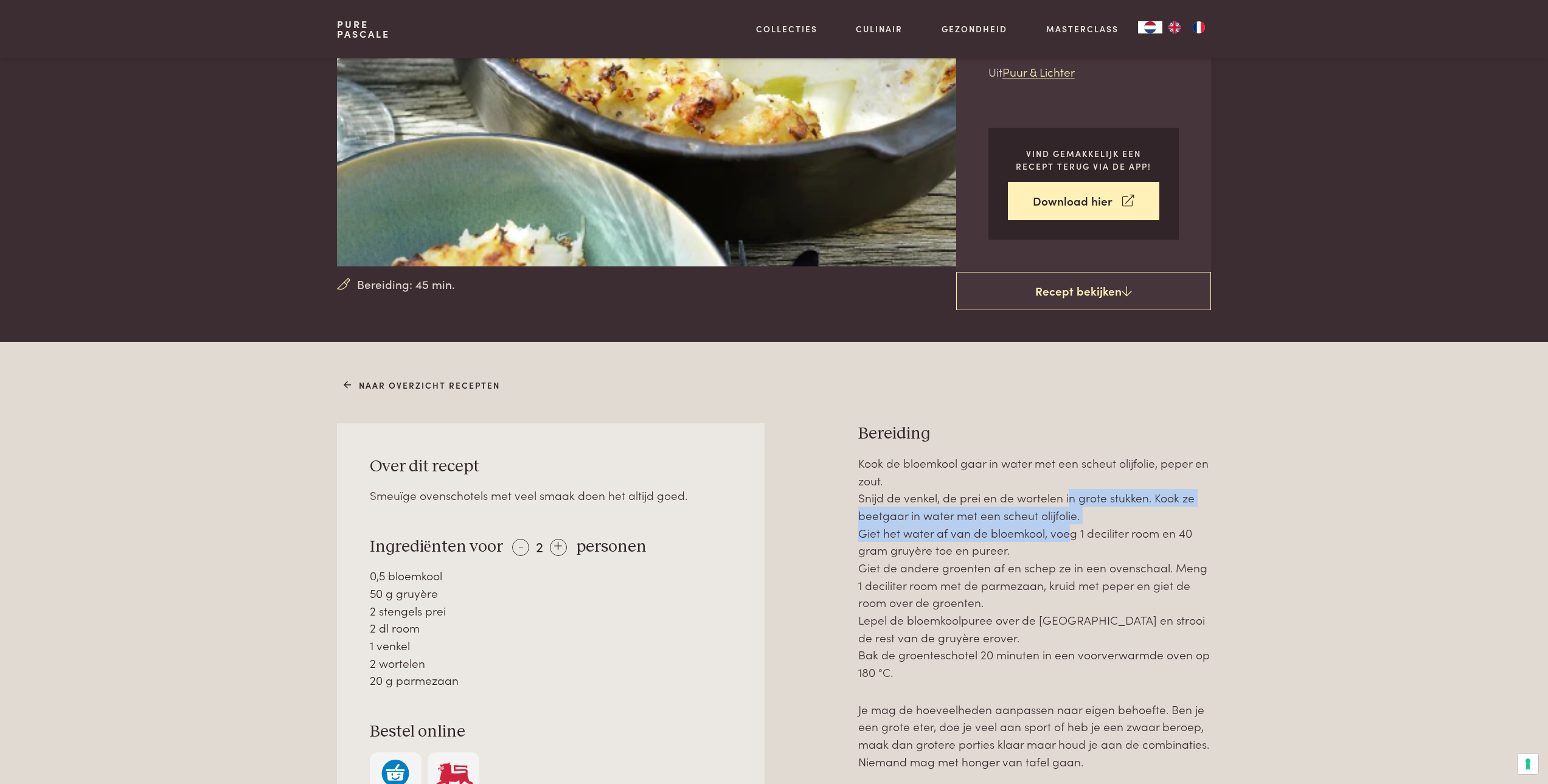
click at [1033, 507] on p "Kook de bloemkool gaar in water met een scheut olijfolie, peper en zout. Snijd …" at bounding box center [1035, 568] width 353 height 227
drag, startPoint x: 1033, startPoint y: 503, endPoint x: 1025, endPoint y: 544, distance: 41.8
click at [1025, 544] on p "Kook de bloemkool gaar in water met een scheut olijfolie, peper en zout. Snijd …" at bounding box center [1035, 568] width 353 height 227
drag, startPoint x: 1025, startPoint y: 548, endPoint x: 1027, endPoint y: 500, distance: 48.0
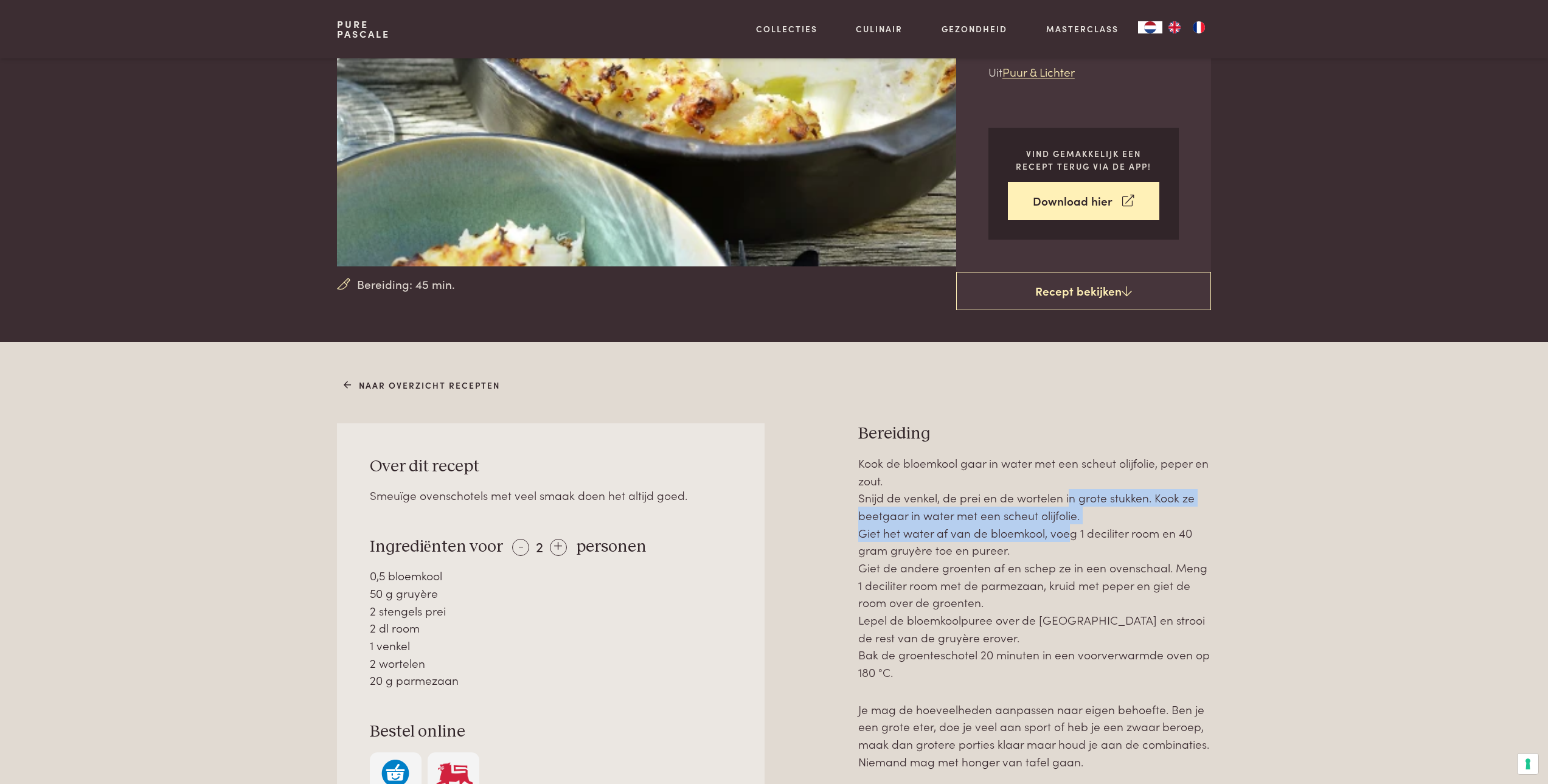
click at [1027, 500] on p "Kook de bloemkool gaar in water met een scheut olijfolie, peper en zout. Snijd …" at bounding box center [1035, 568] width 353 height 227
drag, startPoint x: 1025, startPoint y: 533, endPoint x: 1021, endPoint y: 548, distance: 15.5
click at [1021, 548] on p "Kook de bloemkool gaar in water met een scheut olijfolie, peper en zout. Snijd …" at bounding box center [1035, 568] width 353 height 227
click at [1021, 548] on p "Kook de bloemkool gaar in water met een scheut olijfolie, peper en zout. Snijd …" at bounding box center [1035, 568] width 353 height 227
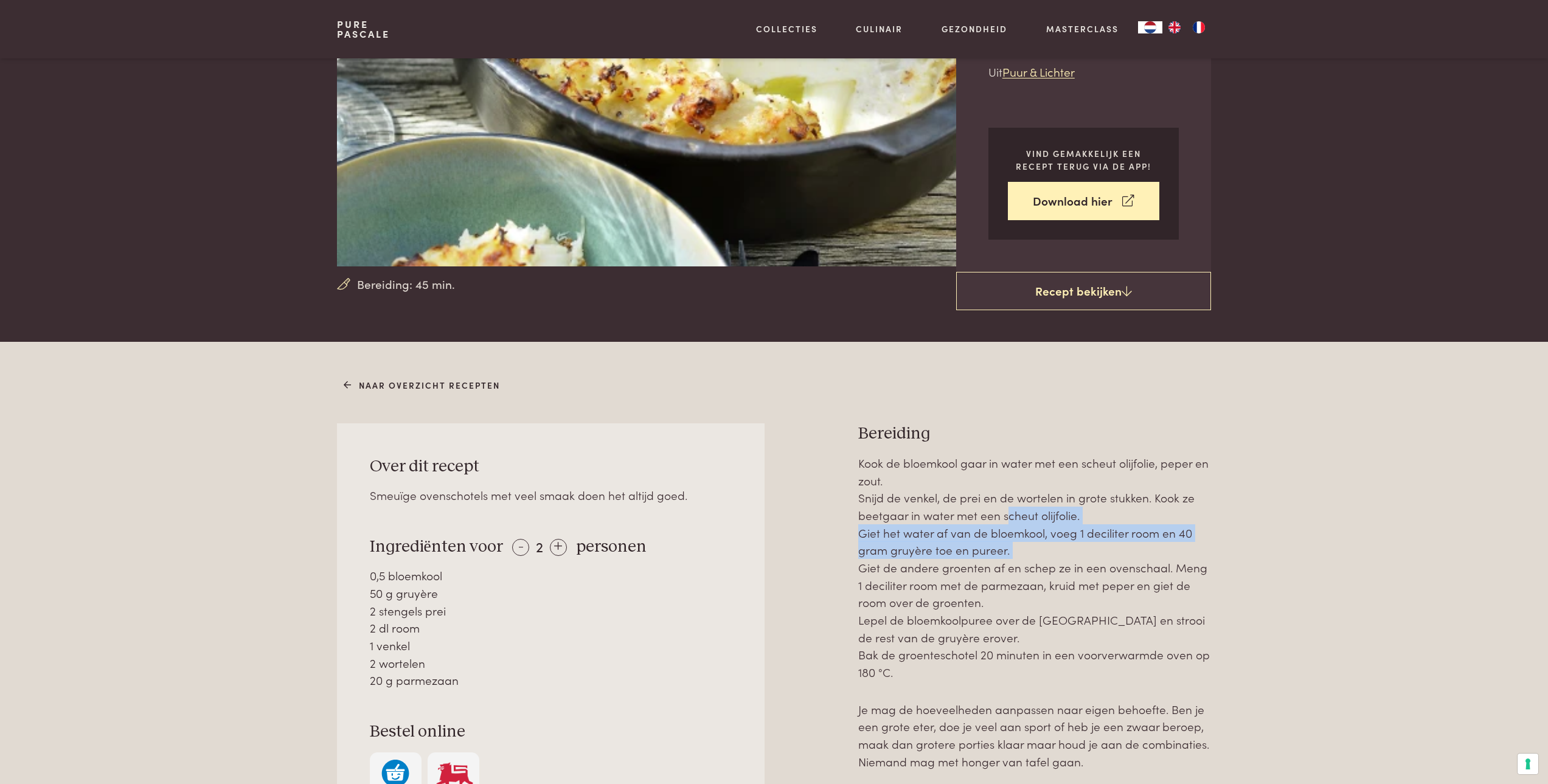
drag, startPoint x: 1021, startPoint y: 548, endPoint x: 1021, endPoint y: 514, distance: 34.0
click at [1021, 514] on p "Kook de bloemkool gaar in water met een scheut olijfolie, peper en zout. Snijd …" at bounding box center [1035, 568] width 353 height 227
drag, startPoint x: 1023, startPoint y: 523, endPoint x: 1023, endPoint y: 544, distance: 21.0
click at [1023, 544] on p "Kook de bloemkool gaar in water met een scheut olijfolie, peper en zout. Snijd …" at bounding box center [1035, 568] width 353 height 227
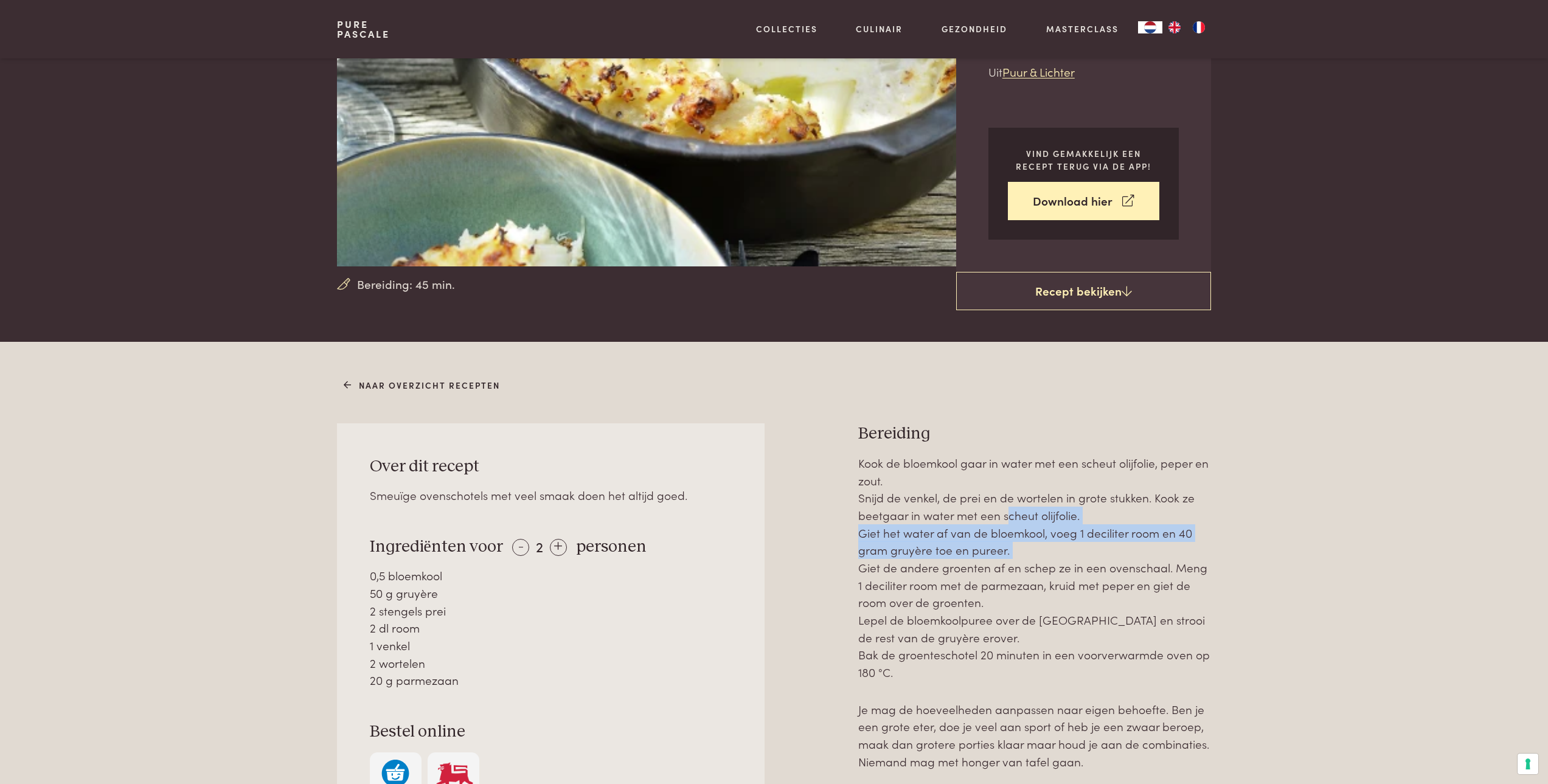
click at [1023, 544] on p "Kook de bloemkool gaar in water met een scheut olijfolie, peper en zout. Snijd …" at bounding box center [1035, 568] width 353 height 227
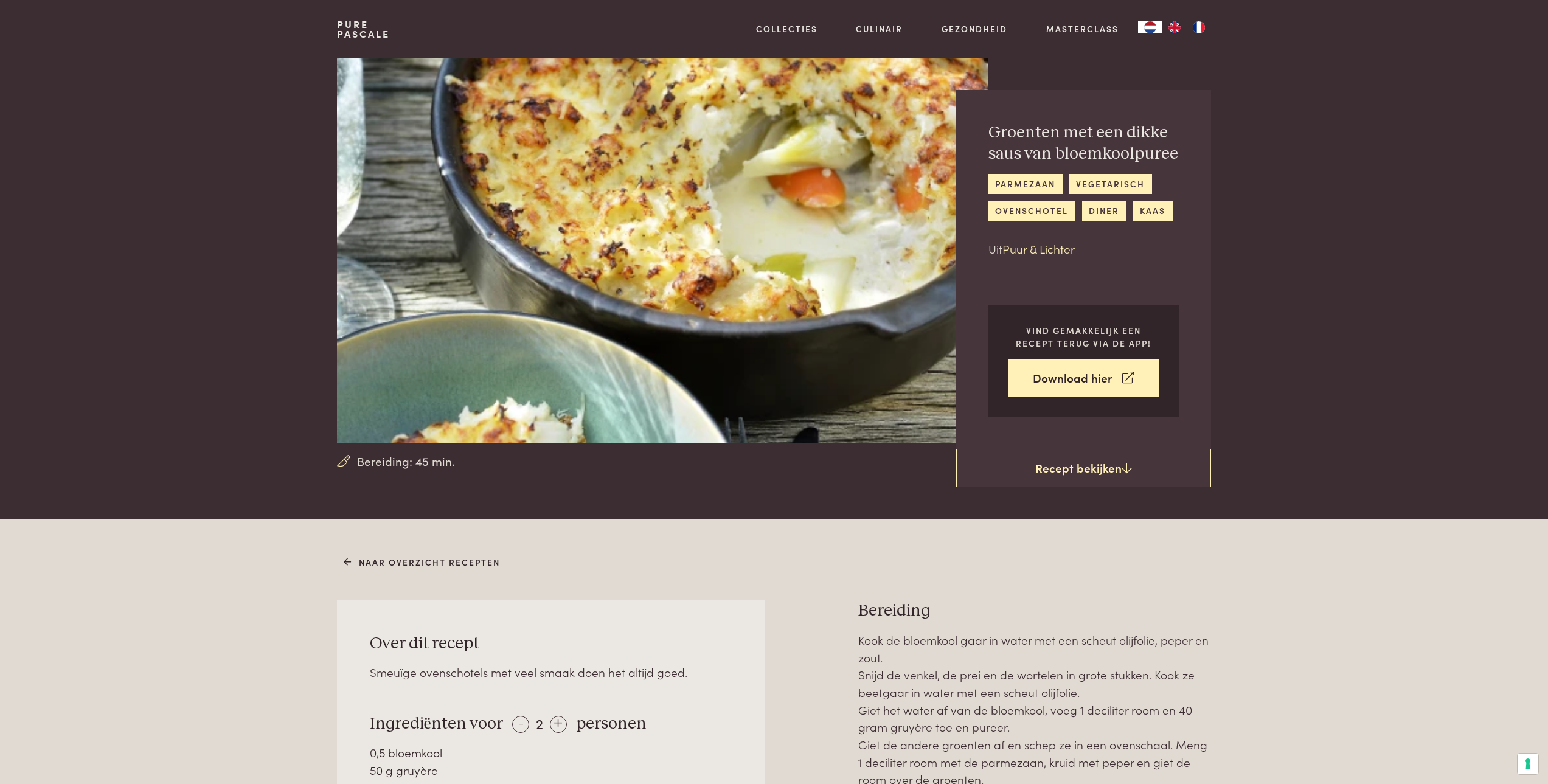
scroll to position [0, 0]
